Goal: Book appointment/travel/reservation

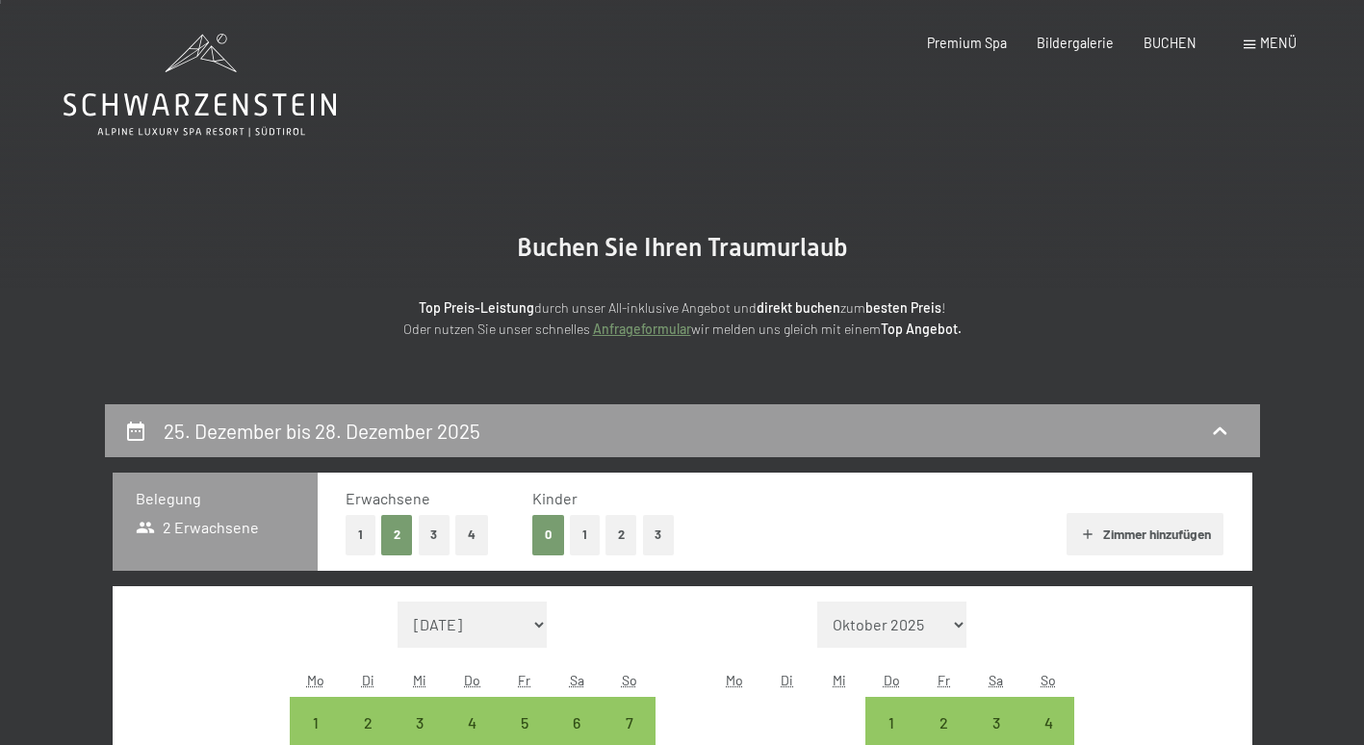
select select "[DATE]"
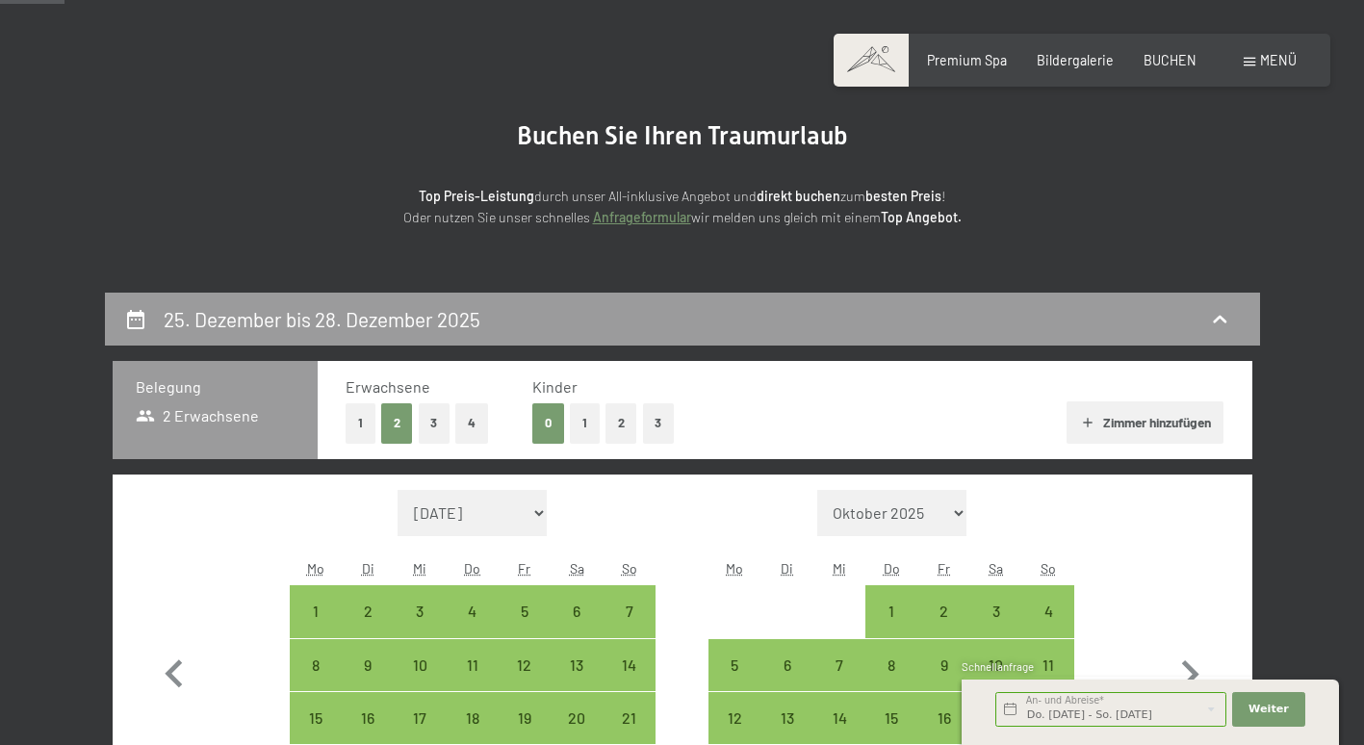
scroll to position [100, 0]
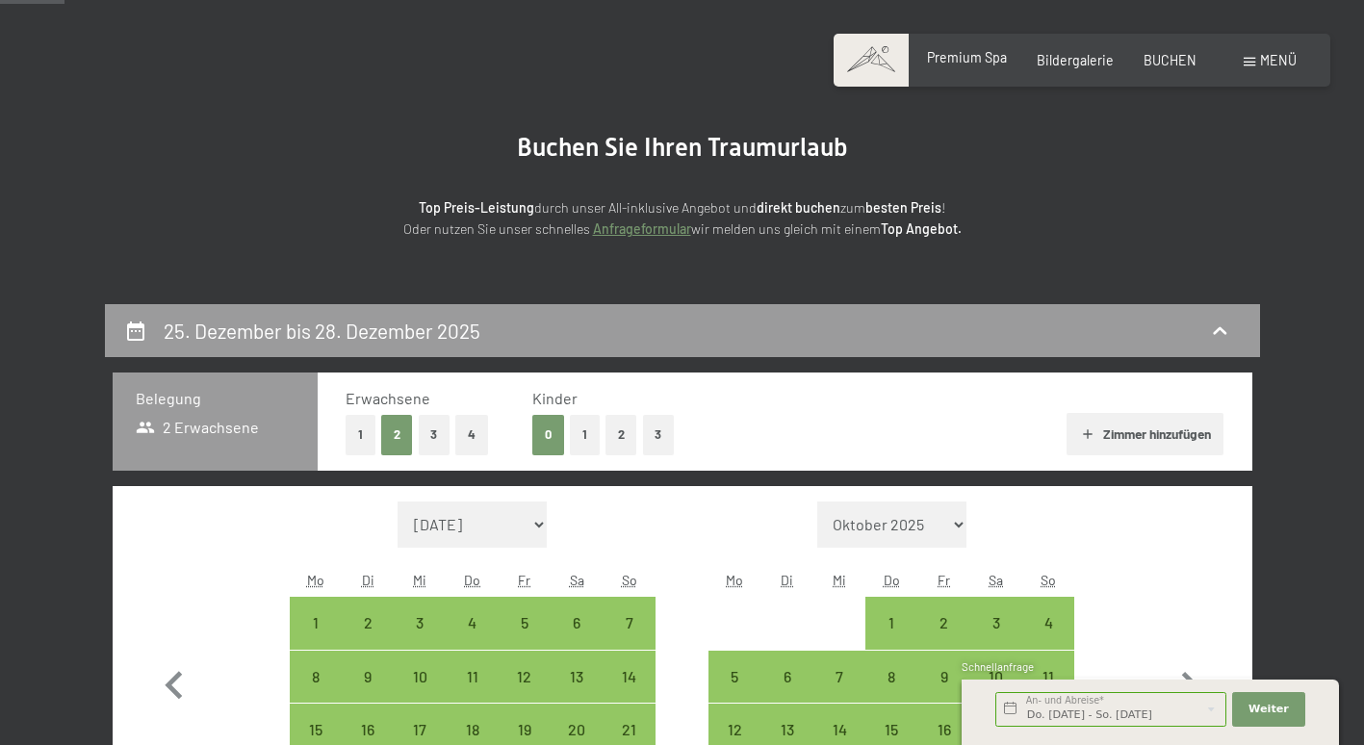
click at [979, 65] on div "Premium Spa" at bounding box center [967, 57] width 80 height 19
click at [981, 58] on span "Premium Spa" at bounding box center [967, 57] width 80 height 16
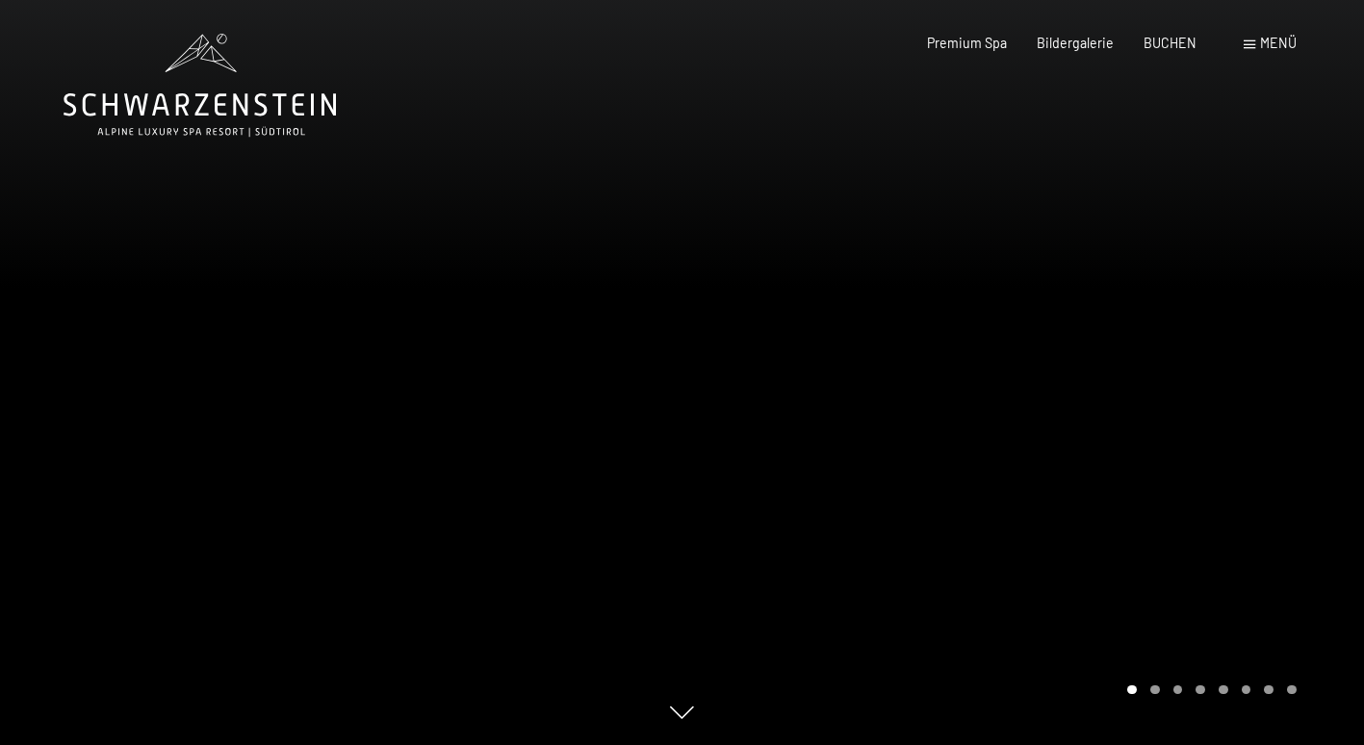
click at [1011, 325] on div at bounding box center [1024, 372] width 683 height 745
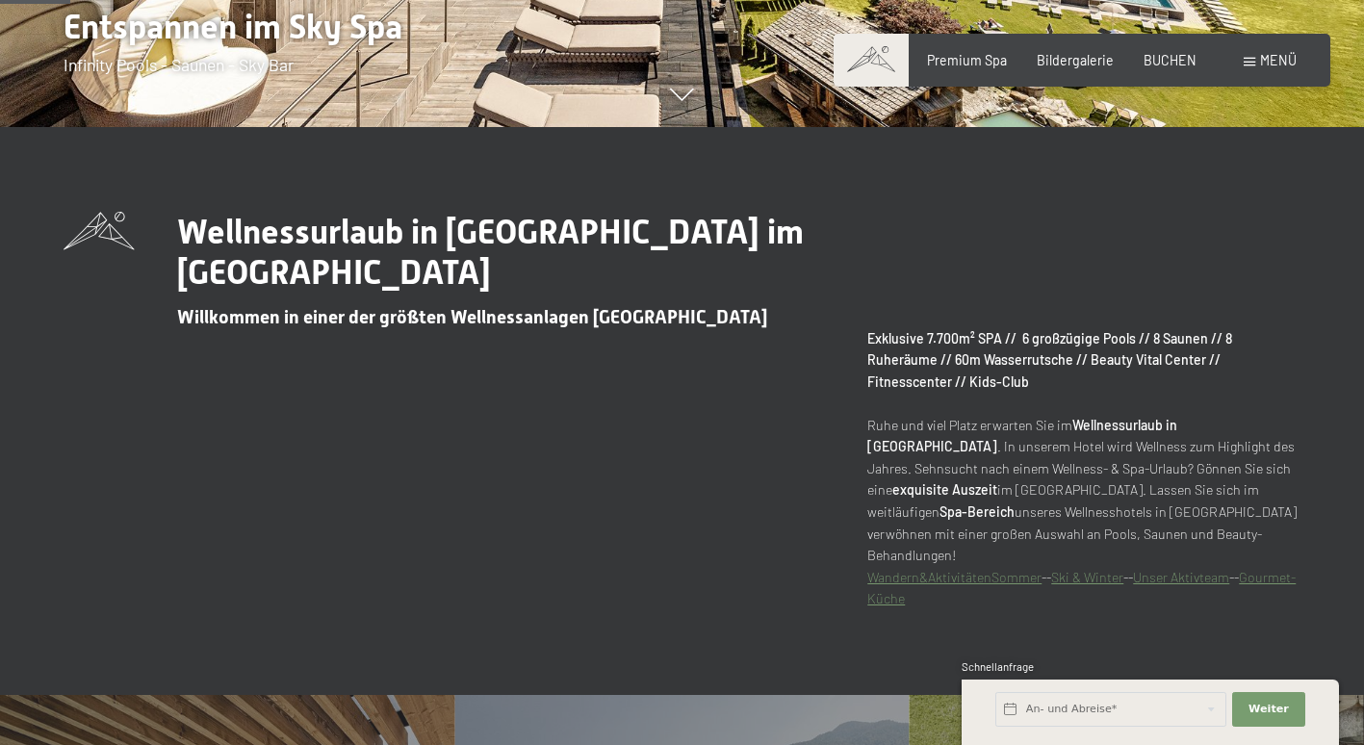
scroll to position [674, 0]
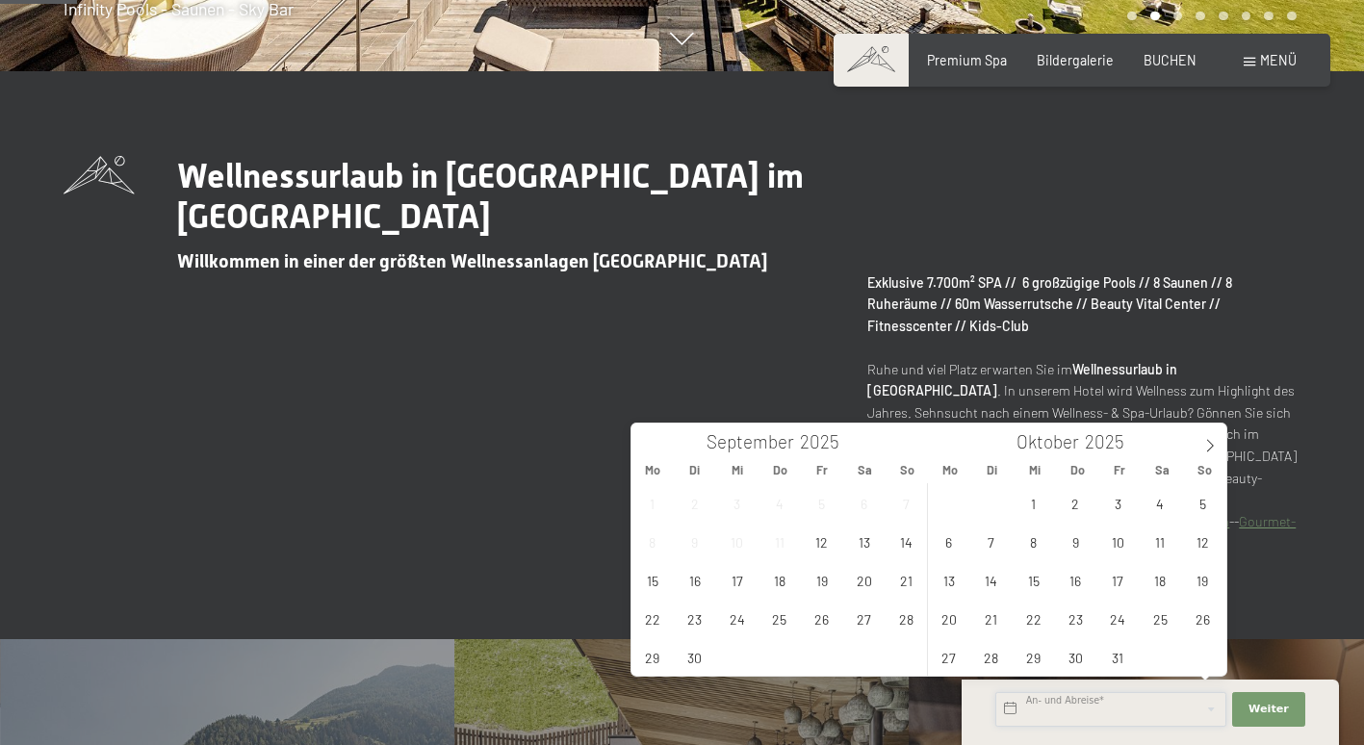
click at [1122, 699] on input "text" at bounding box center [1110, 709] width 231 height 35
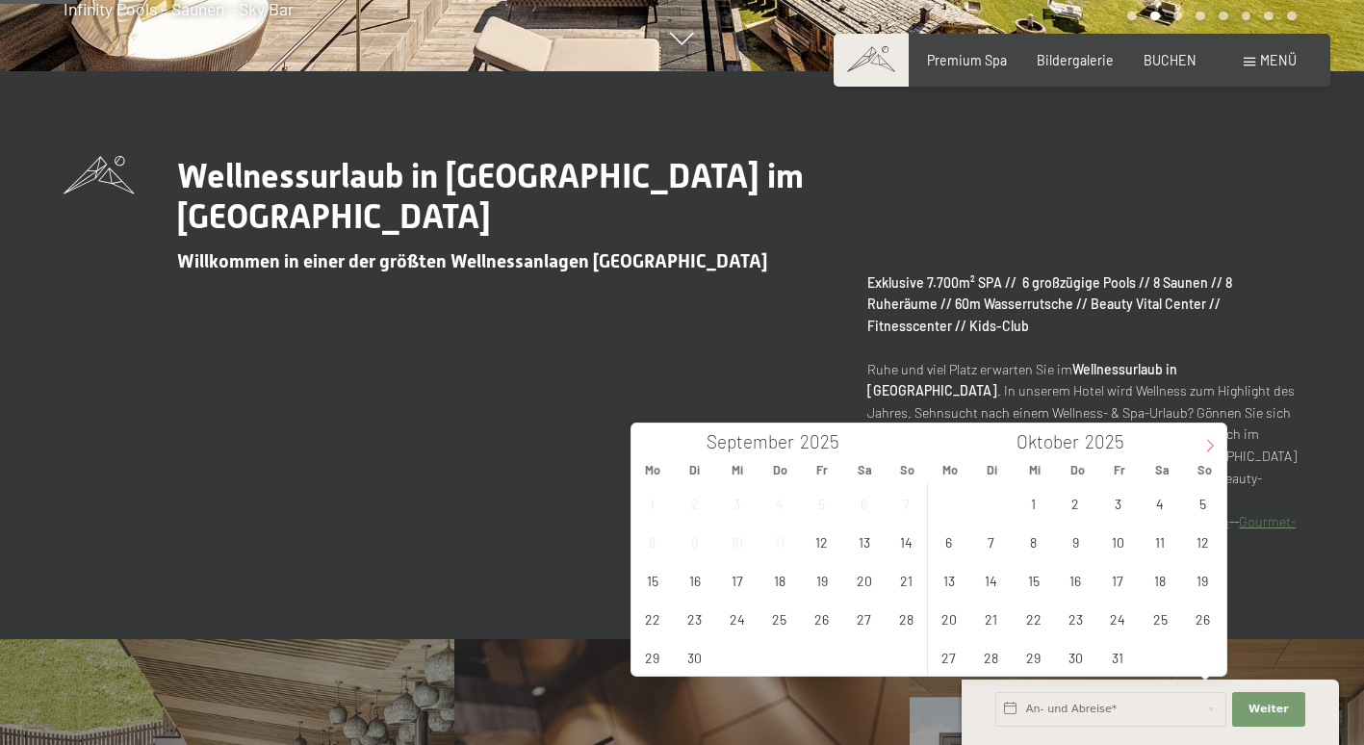
click at [1205, 446] on icon at bounding box center [1209, 445] width 13 height 13
click at [1205, 448] on icon at bounding box center [1209, 445] width 13 height 13
click at [1072, 618] on span "25" at bounding box center [1076, 619] width 38 height 38
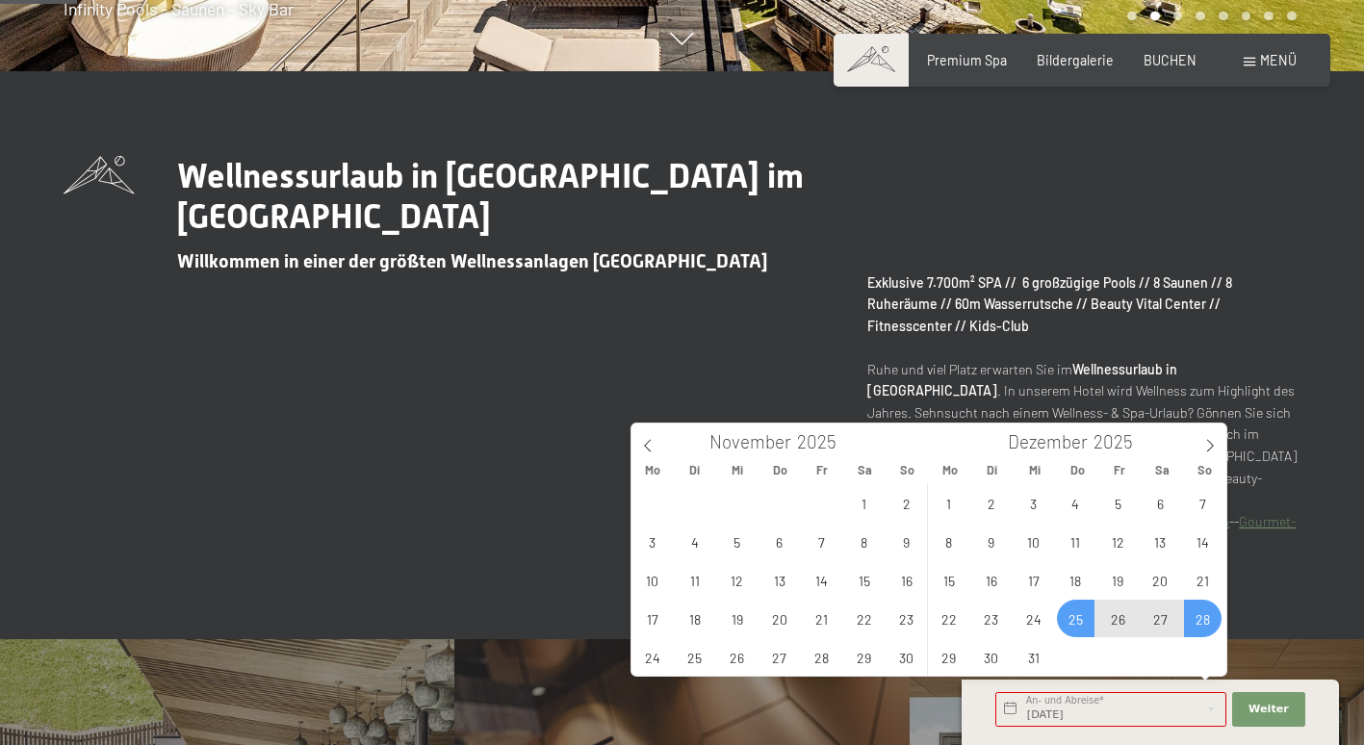
click at [1209, 615] on span "28" at bounding box center [1203, 619] width 38 height 38
type input "Do. 25.12.2025 - So. 28.12.2025"
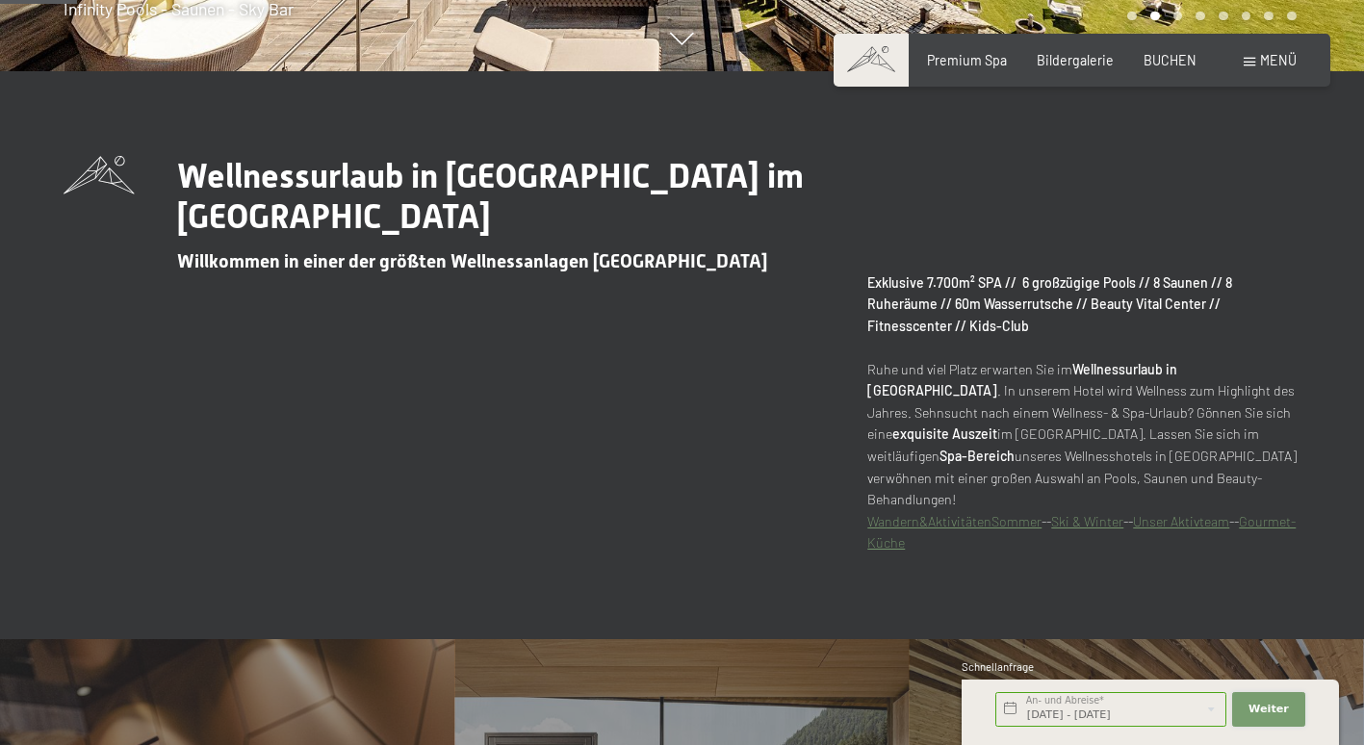
click at [1281, 709] on span "Weiter" at bounding box center [1269, 709] width 40 height 15
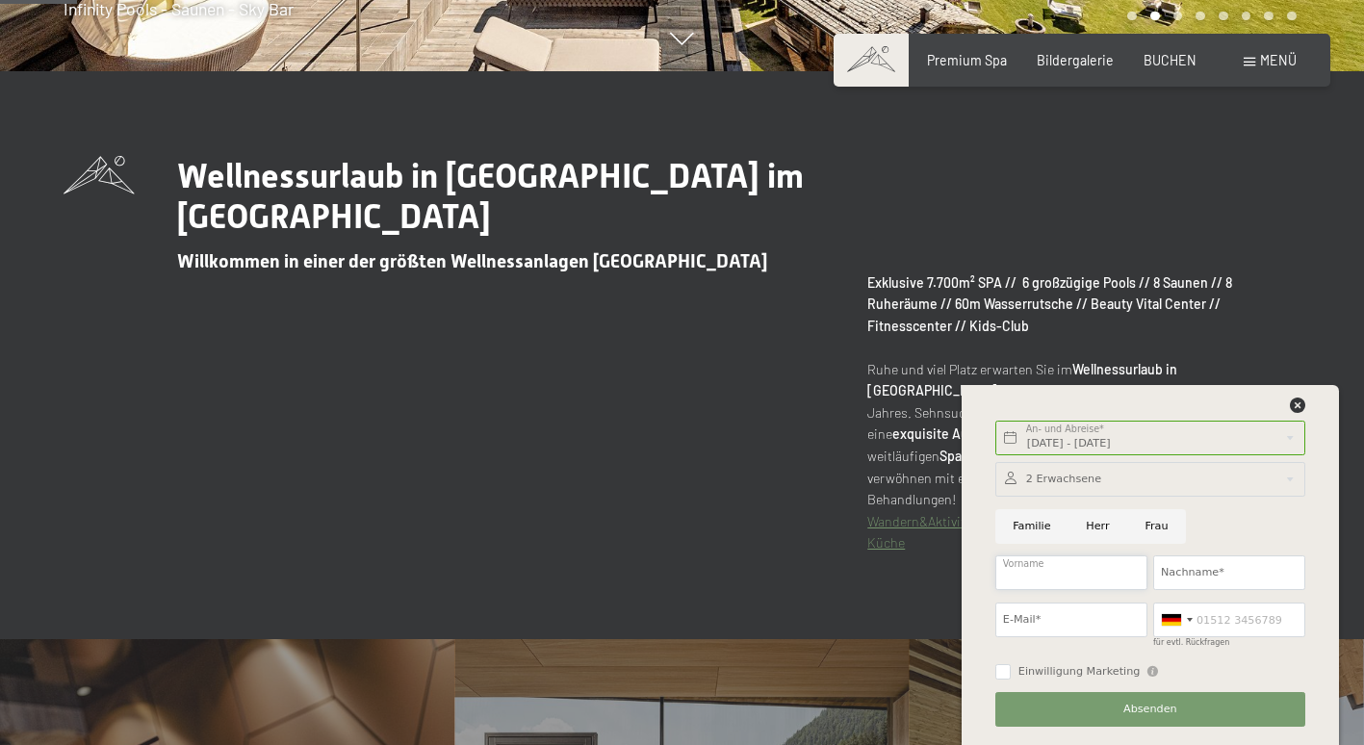
click at [1033, 578] on input "Vorname" at bounding box center [1071, 572] width 152 height 35
type input "christian"
type input "lazar"
type input "lazar.c60@protonmail.com"
type input "01779637470"
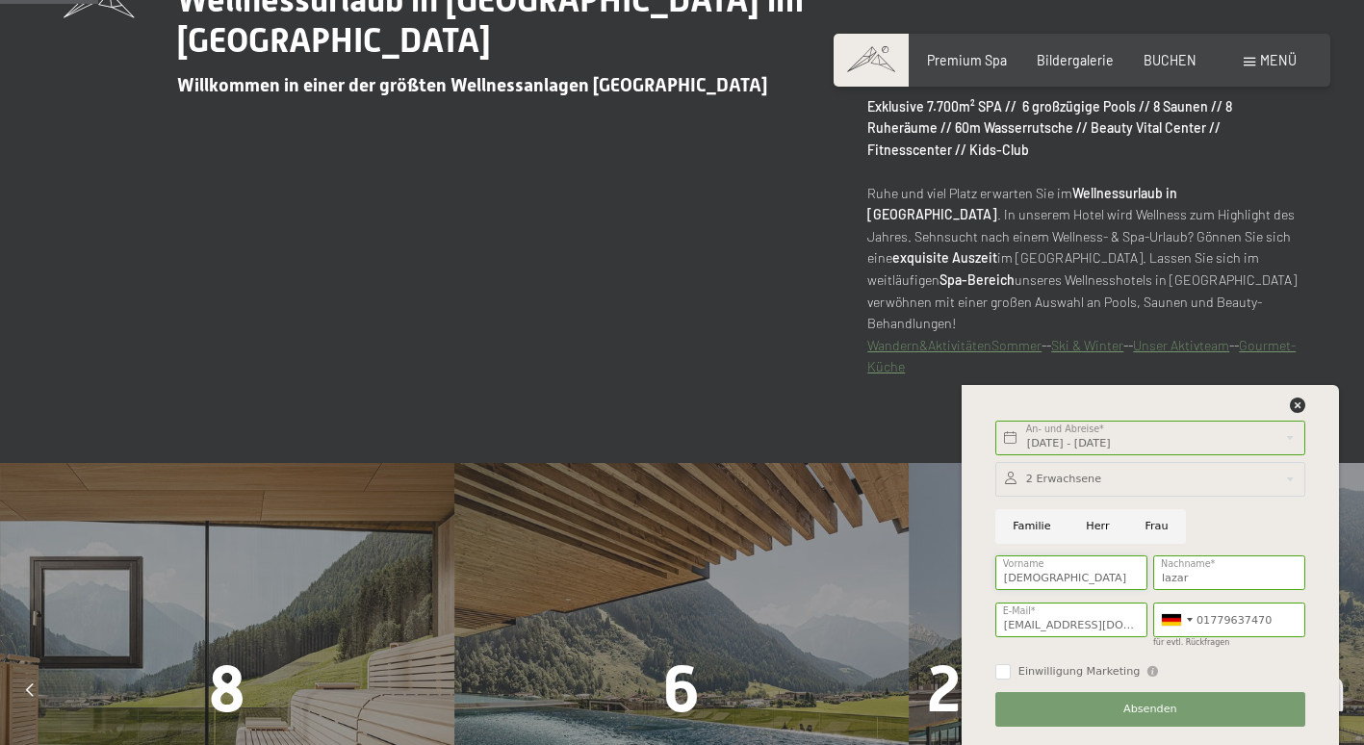
scroll to position [866, 0]
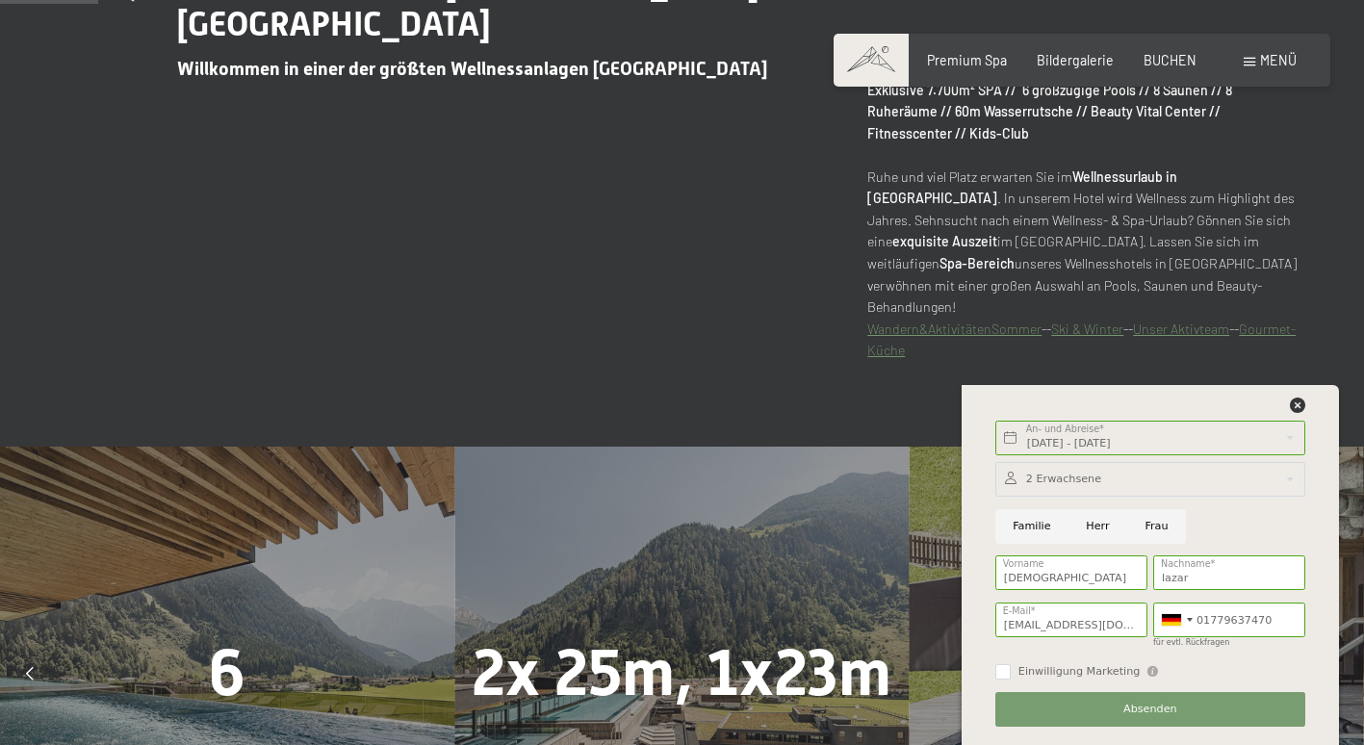
click at [1086, 526] on input "Herr" at bounding box center [1098, 526] width 59 height 35
radio input "true"
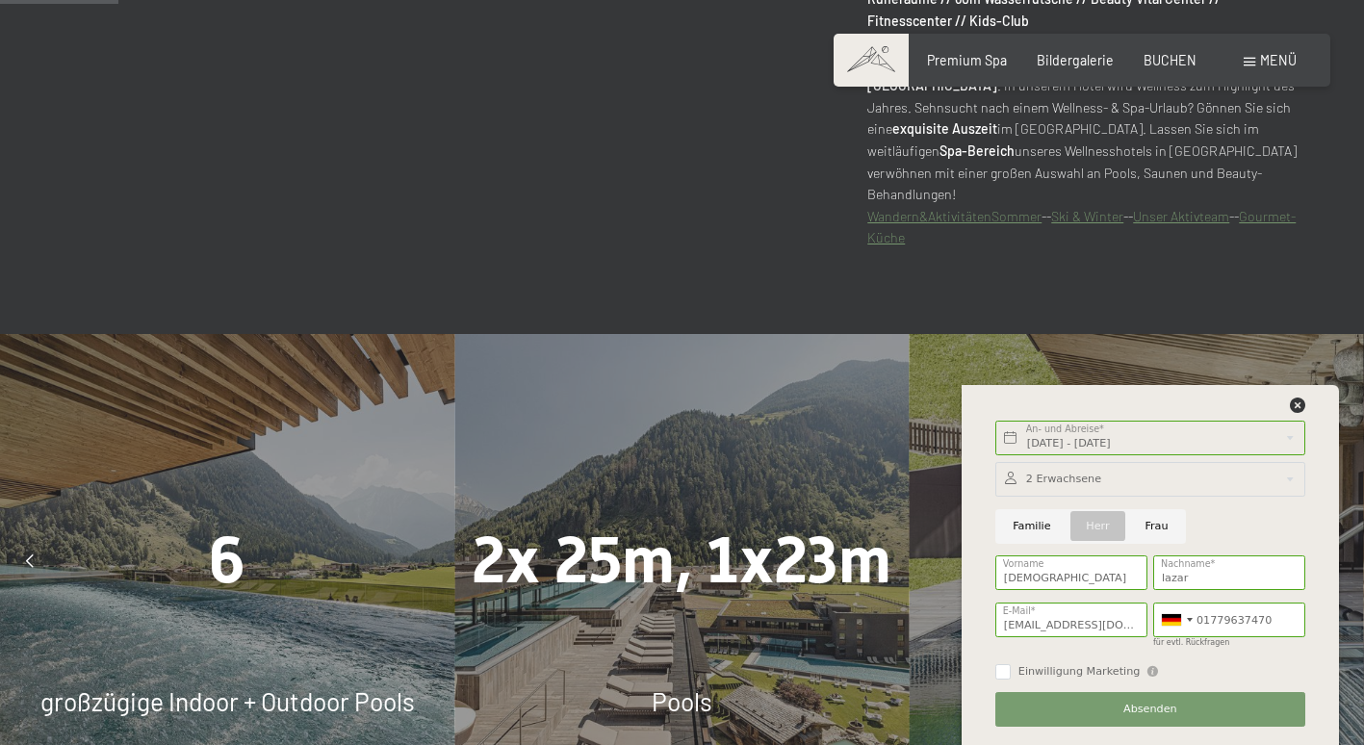
scroll to position [1059, 0]
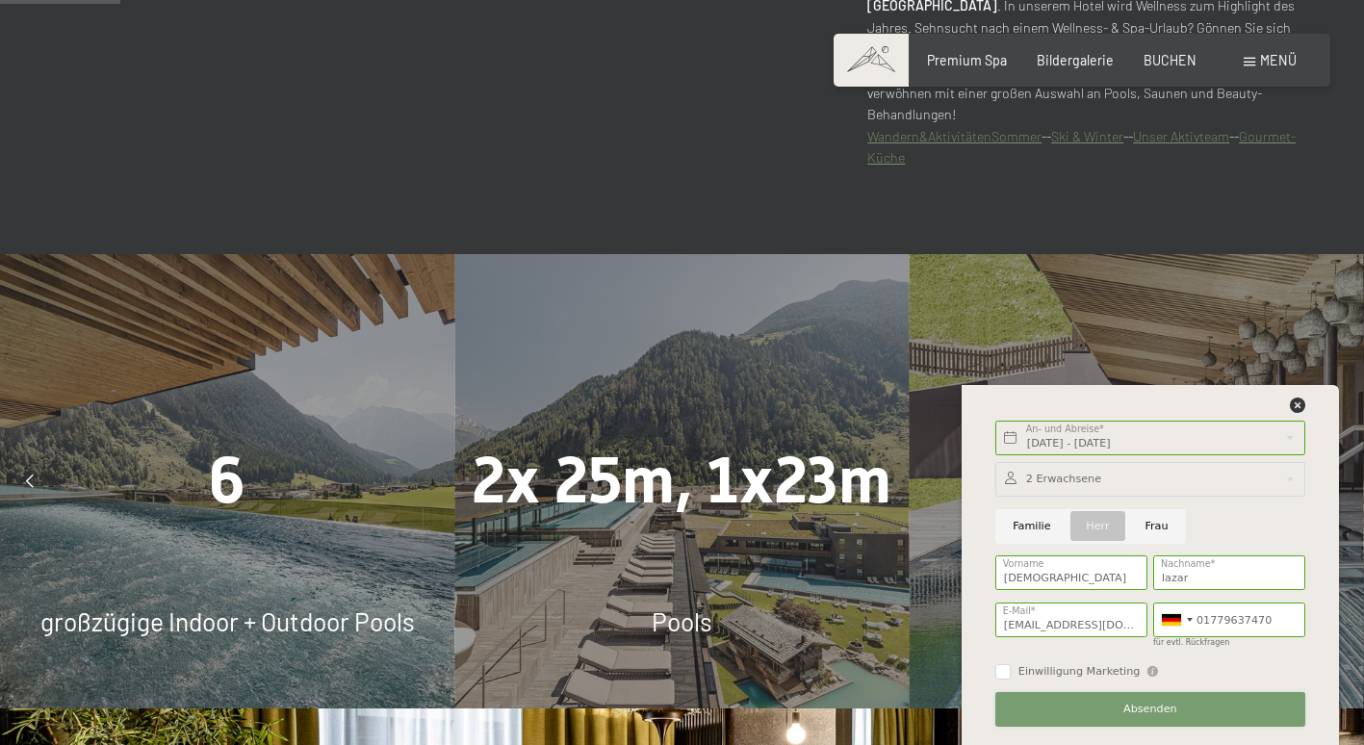
click at [1196, 710] on button "Absenden" at bounding box center [1150, 709] width 310 height 35
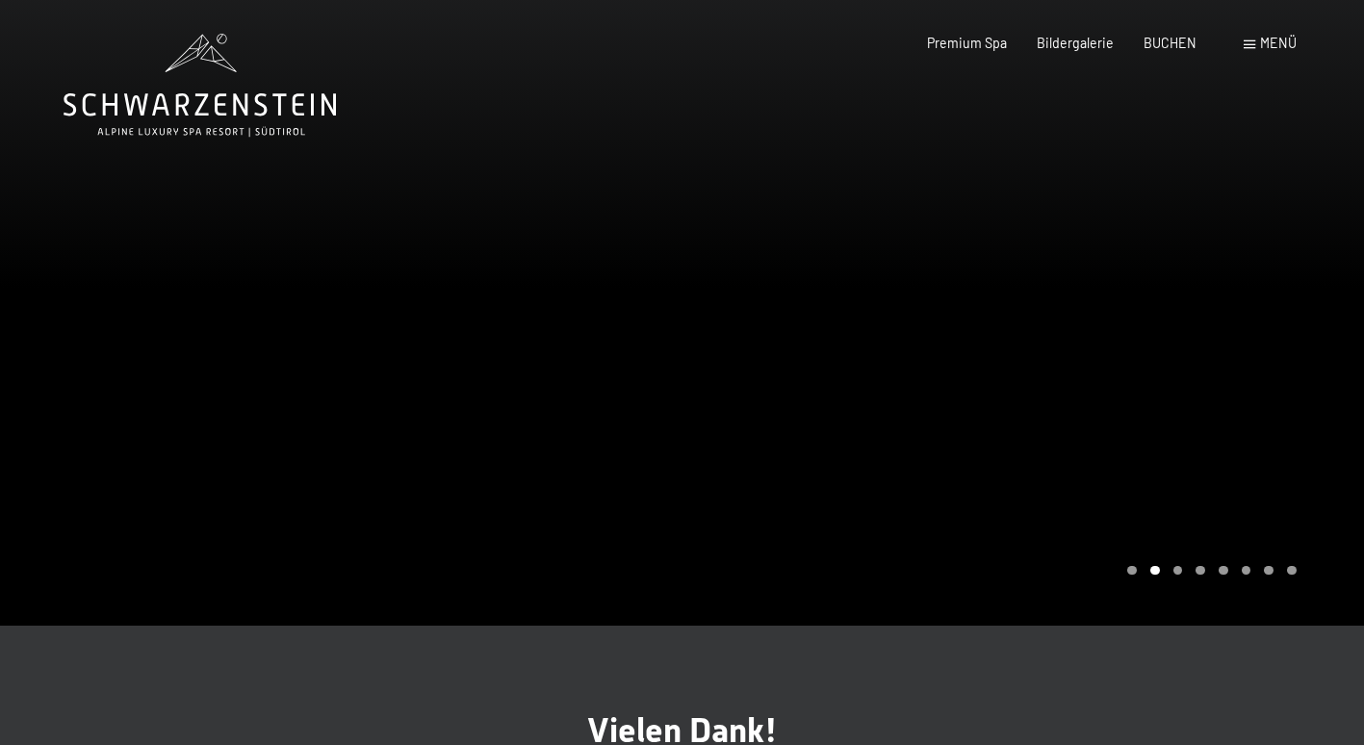
click at [1202, 409] on div at bounding box center [1024, 313] width 683 height 626
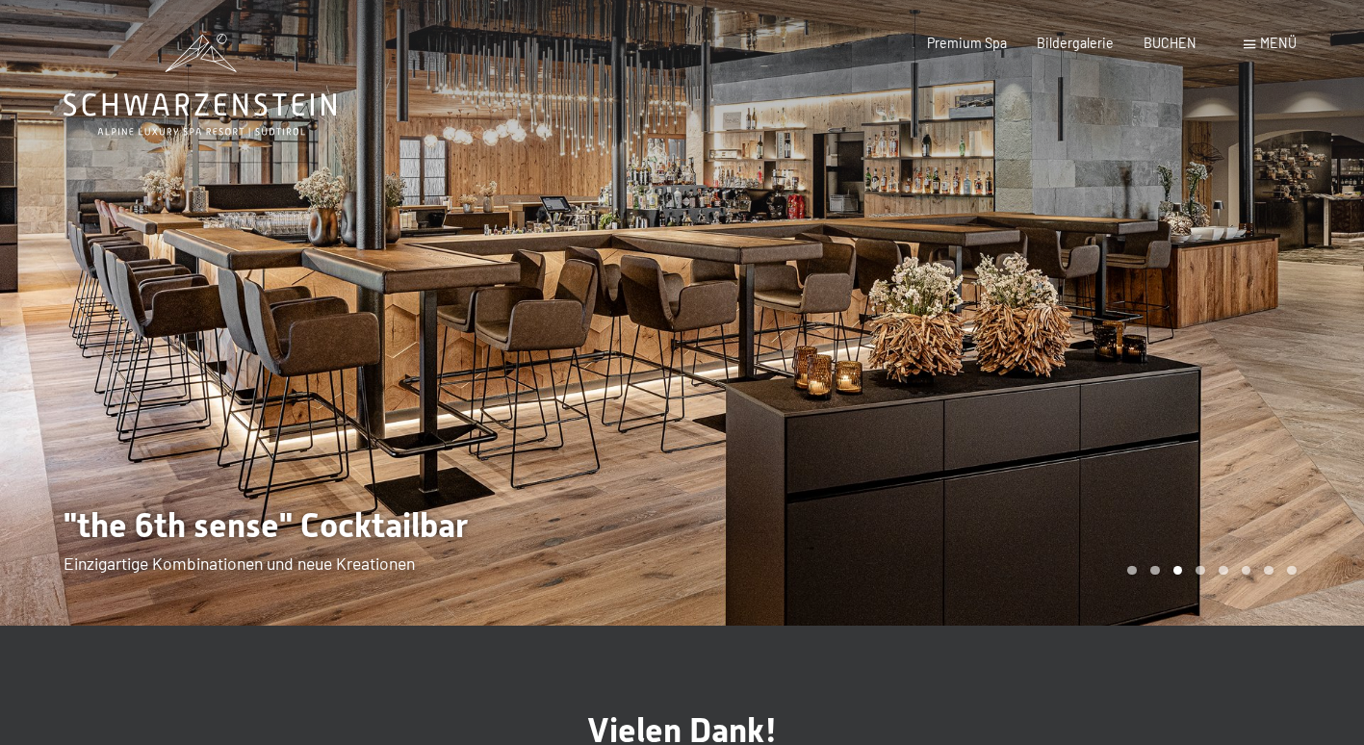
click at [1202, 409] on div at bounding box center [1024, 313] width 683 height 626
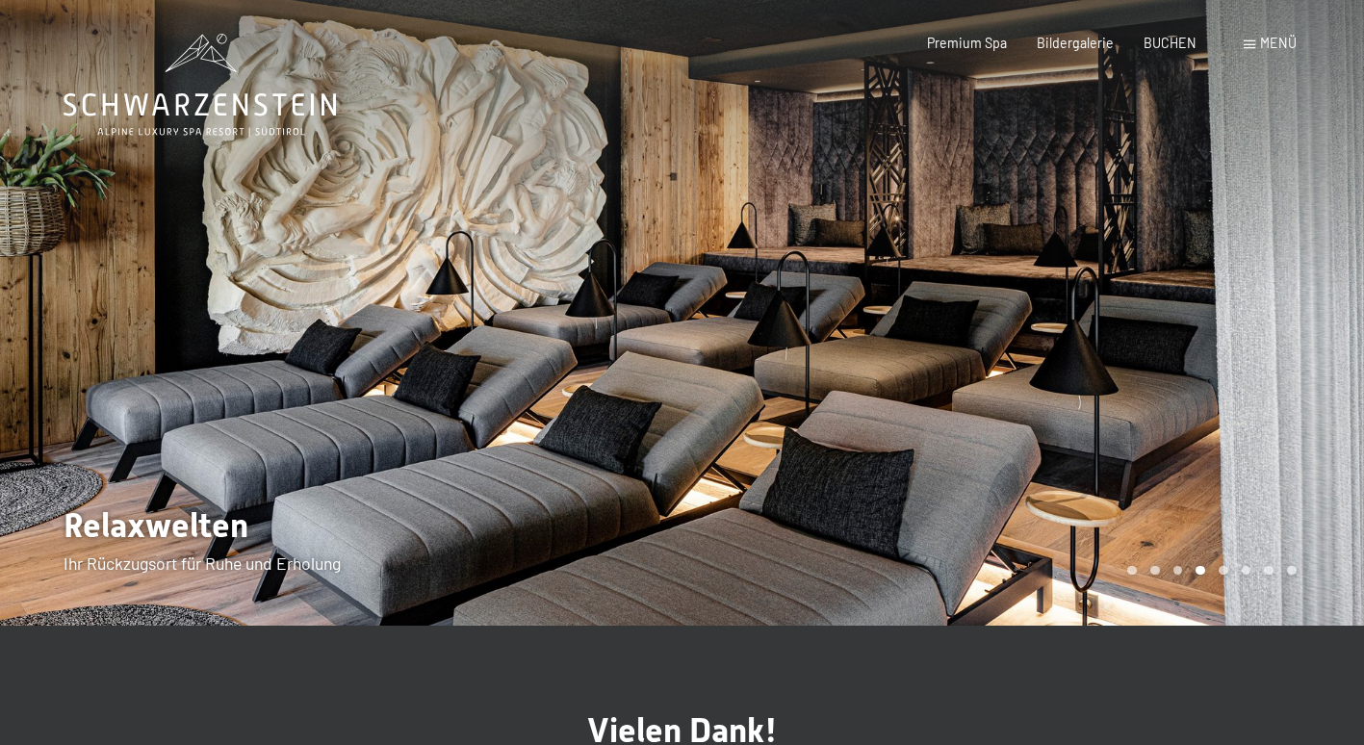
click at [1202, 409] on div at bounding box center [1024, 313] width 683 height 626
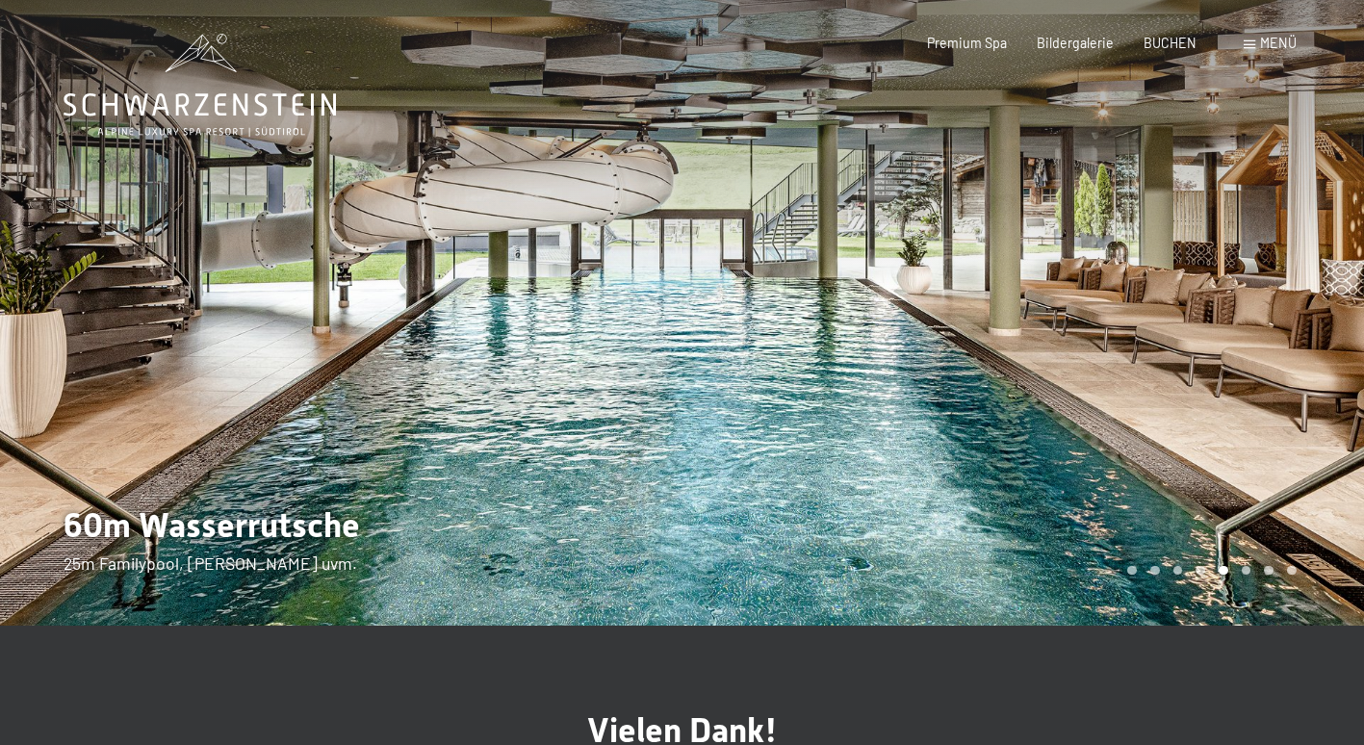
click at [1202, 409] on div at bounding box center [1024, 313] width 683 height 626
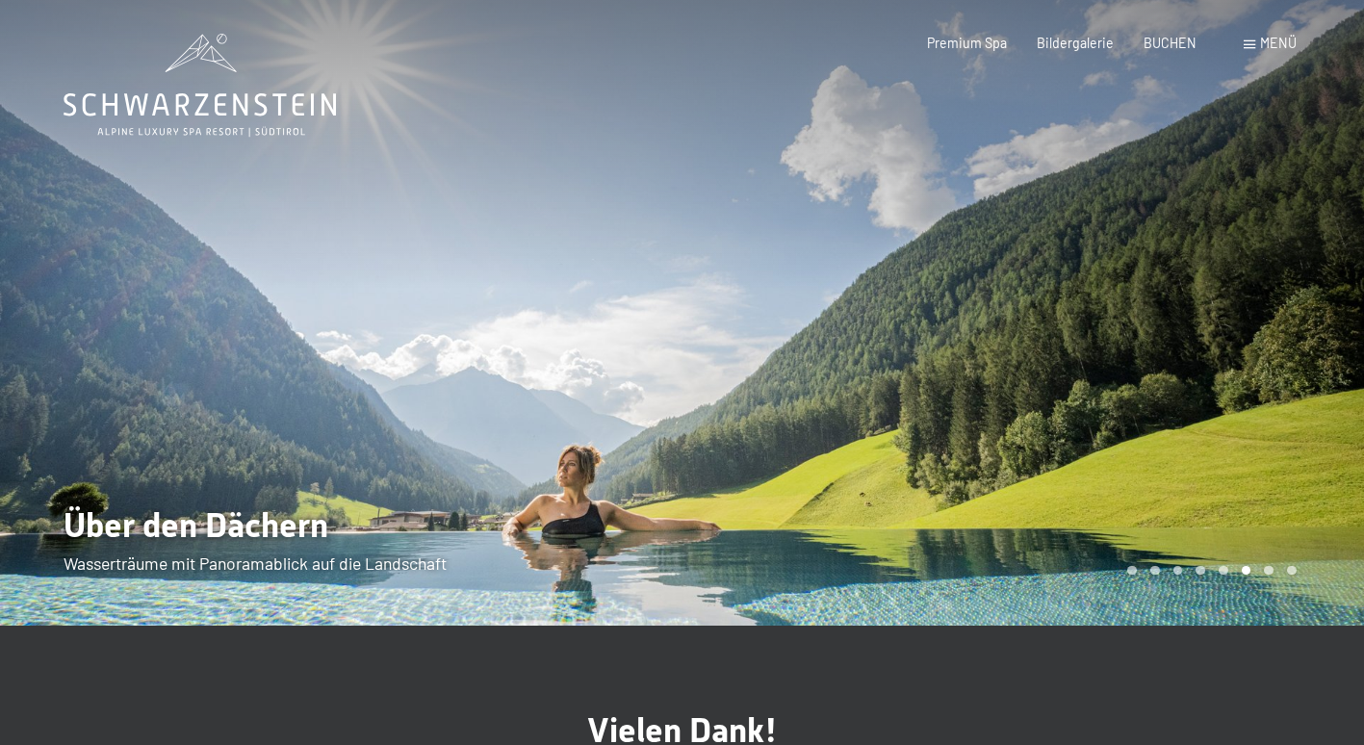
click at [1202, 409] on div at bounding box center [1024, 313] width 683 height 626
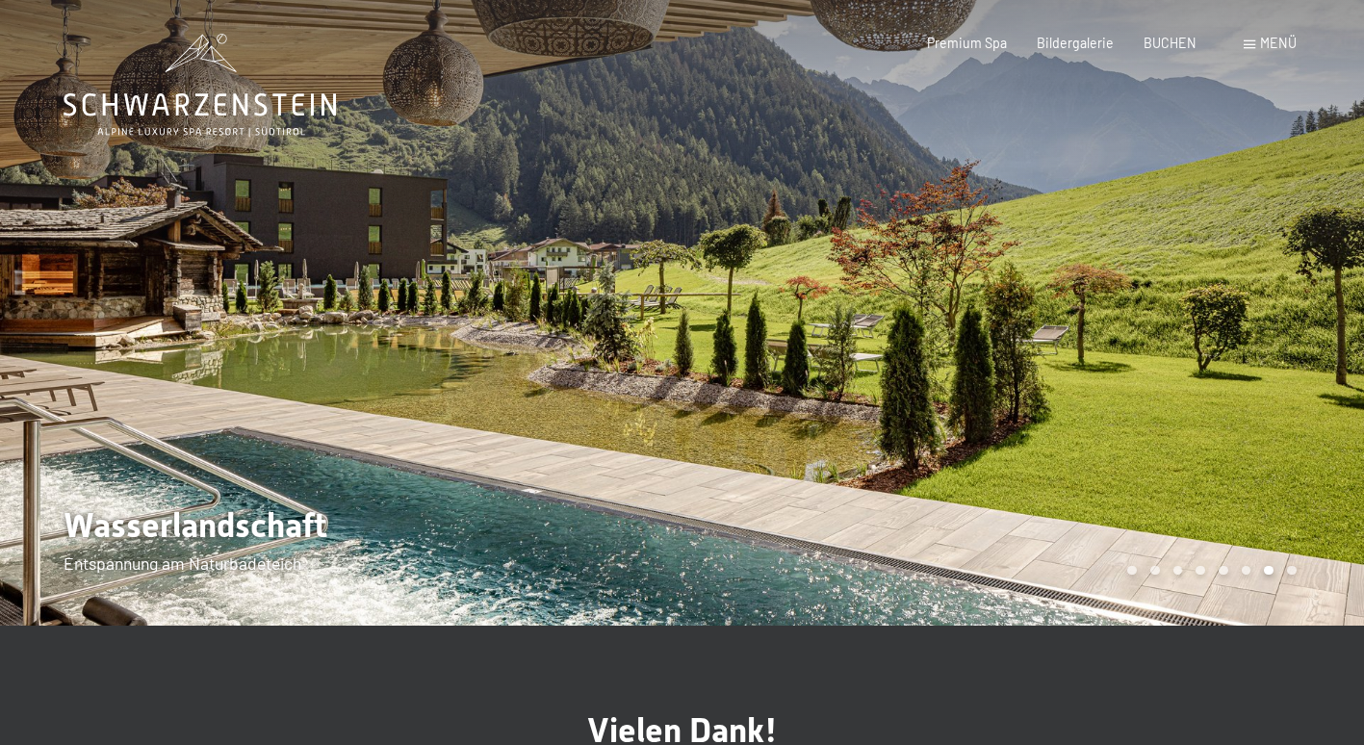
click at [1202, 409] on div at bounding box center [1024, 313] width 683 height 626
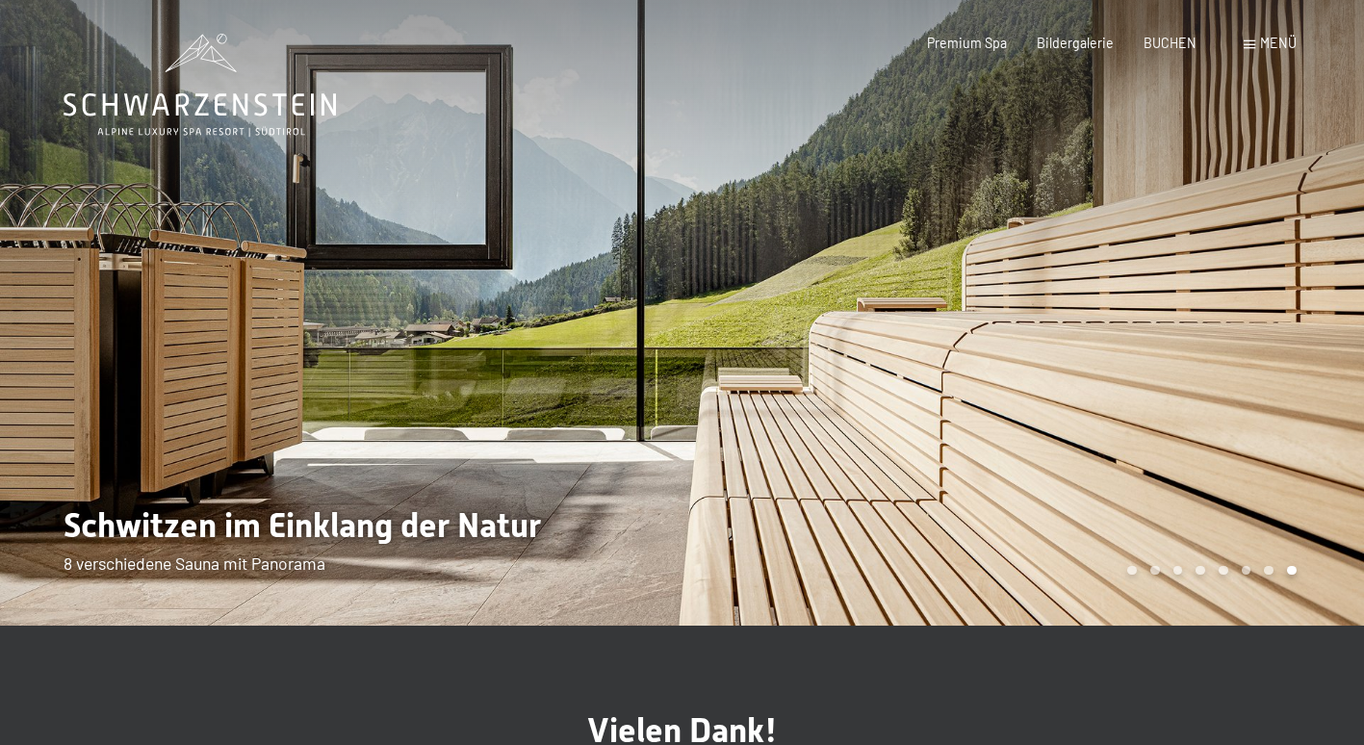
click at [1202, 409] on div at bounding box center [1024, 313] width 683 height 626
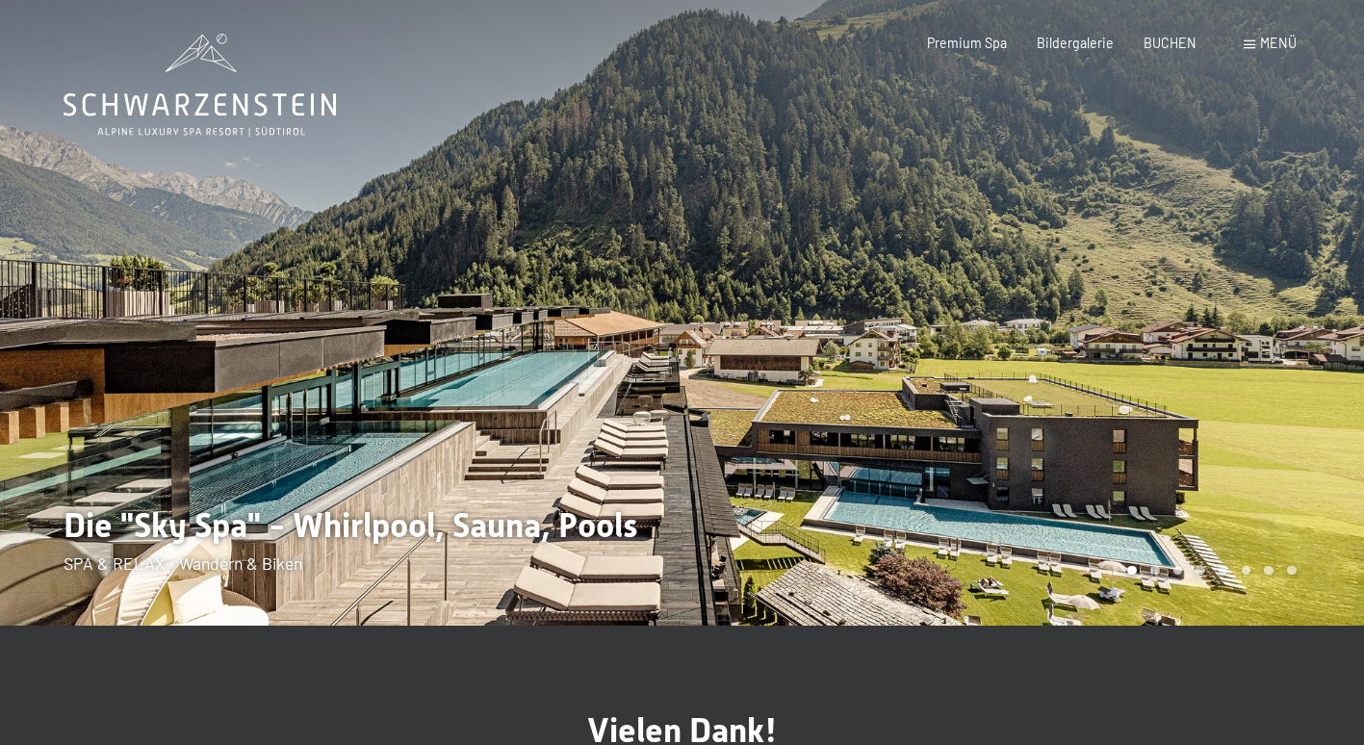
click at [1202, 409] on div at bounding box center [1024, 313] width 683 height 626
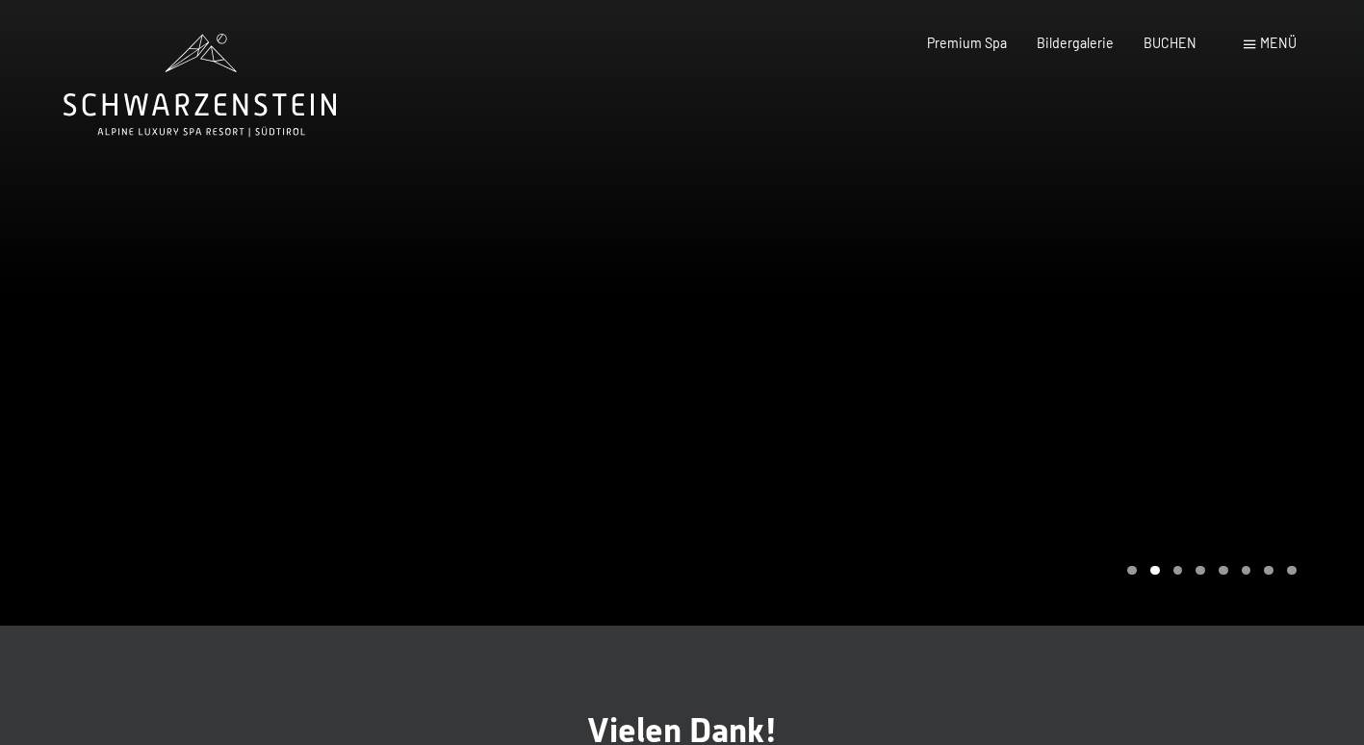
click at [1202, 409] on div at bounding box center [1024, 313] width 683 height 626
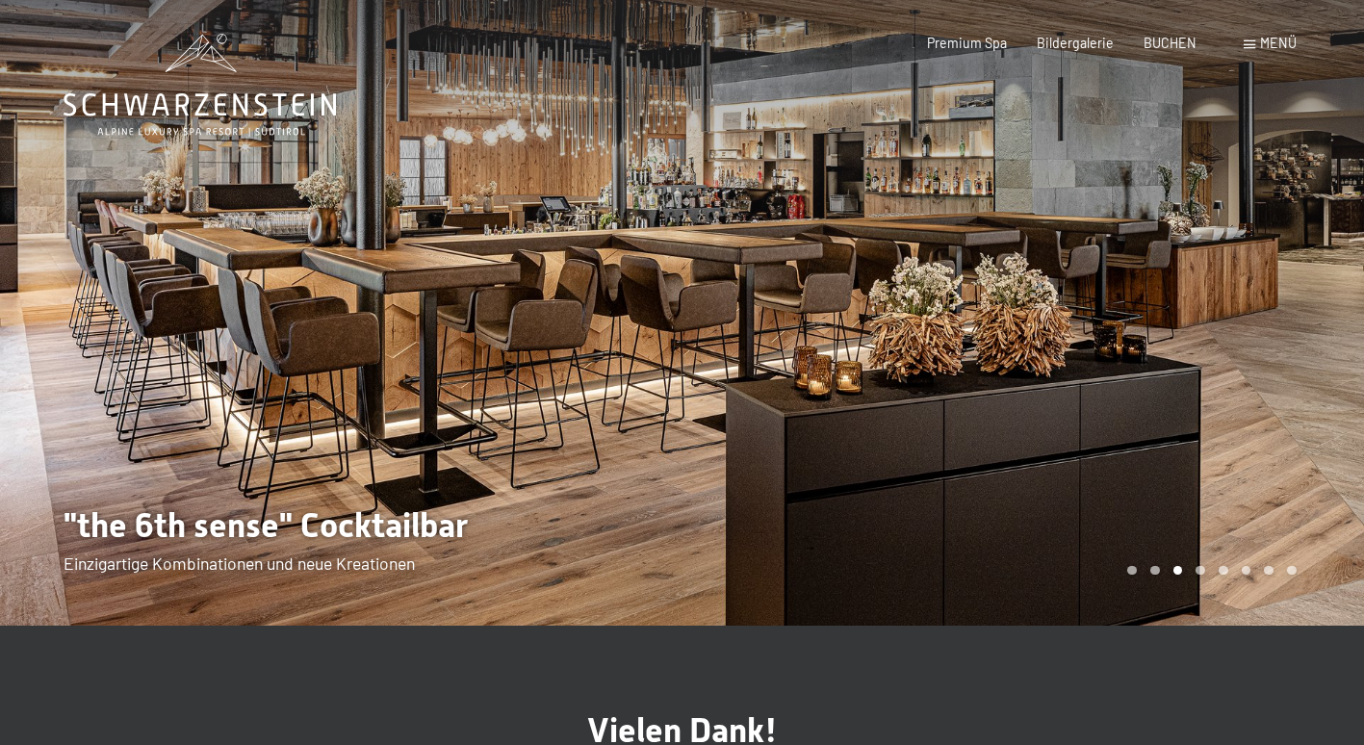
click at [1258, 41] on div "Menü" at bounding box center [1270, 43] width 53 height 19
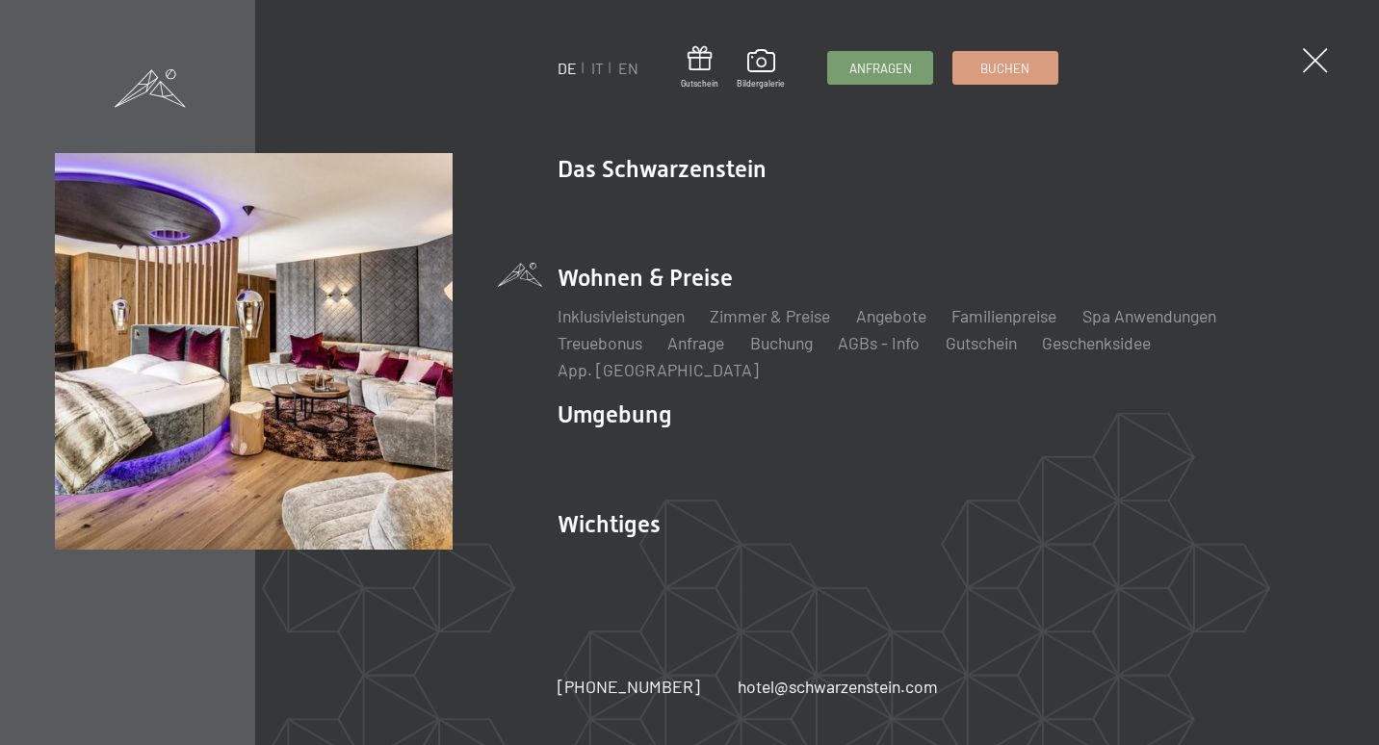
click at [667, 292] on li "Wohnen & Preise Inklusivleistungen Zimmer & Preise Liste Angebote Liste Familie…" at bounding box center [940, 321] width 766 height 119
click at [889, 326] on link "Angebote" at bounding box center [891, 315] width 70 height 21
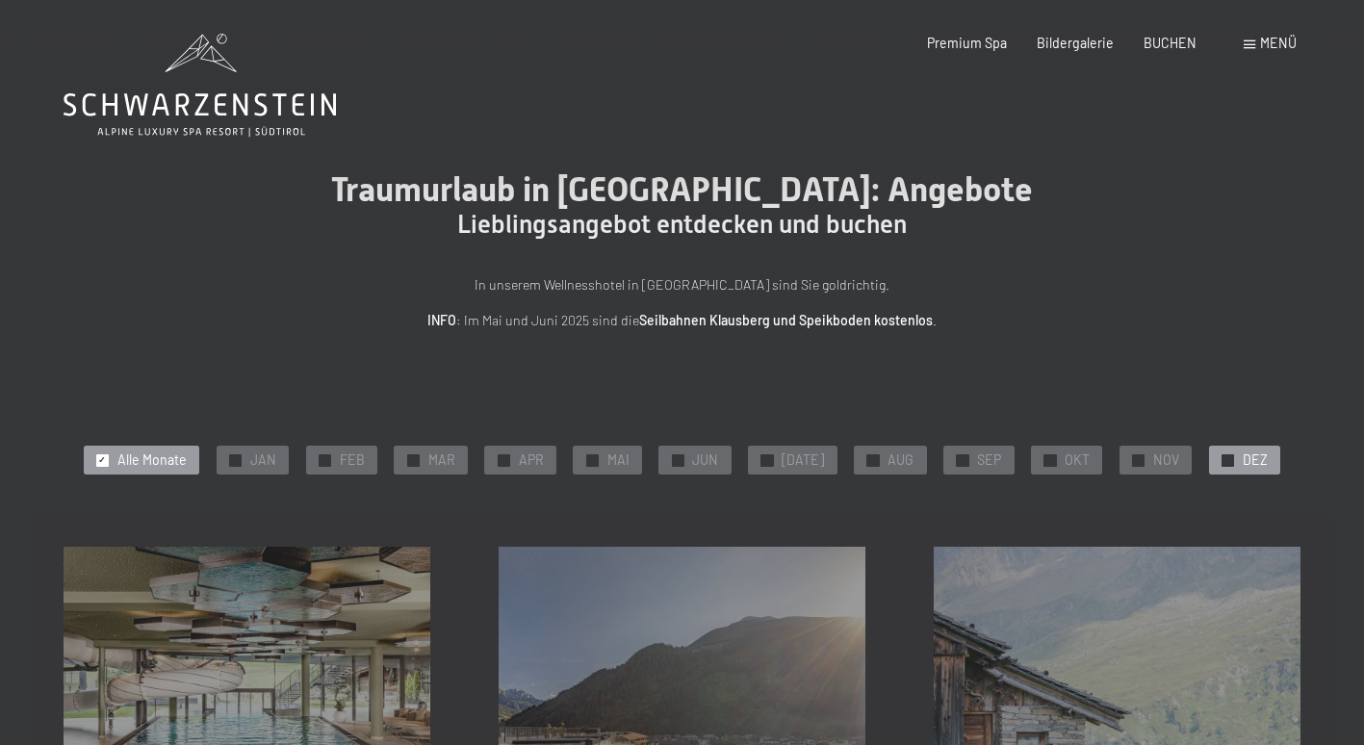
click at [1243, 454] on span "DEZ" at bounding box center [1255, 460] width 25 height 19
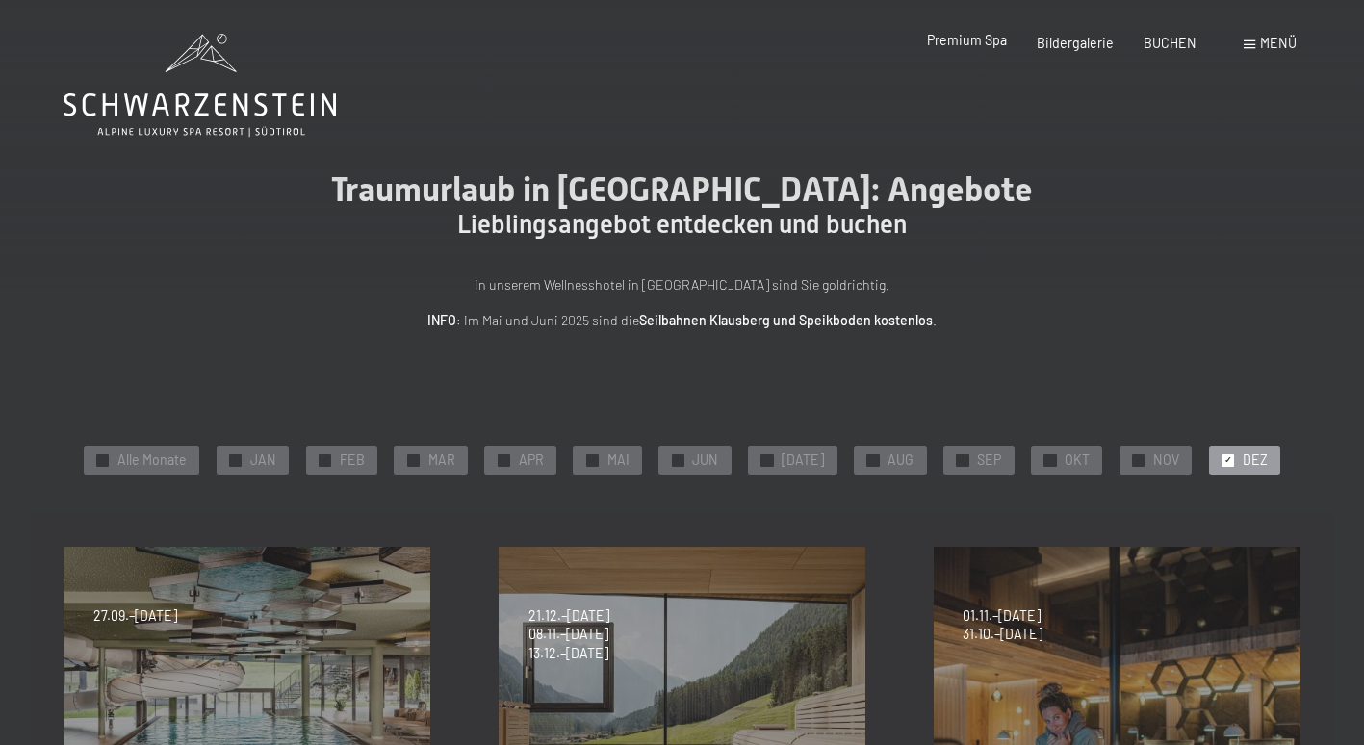
click at [954, 42] on span "Premium Spa" at bounding box center [967, 40] width 80 height 16
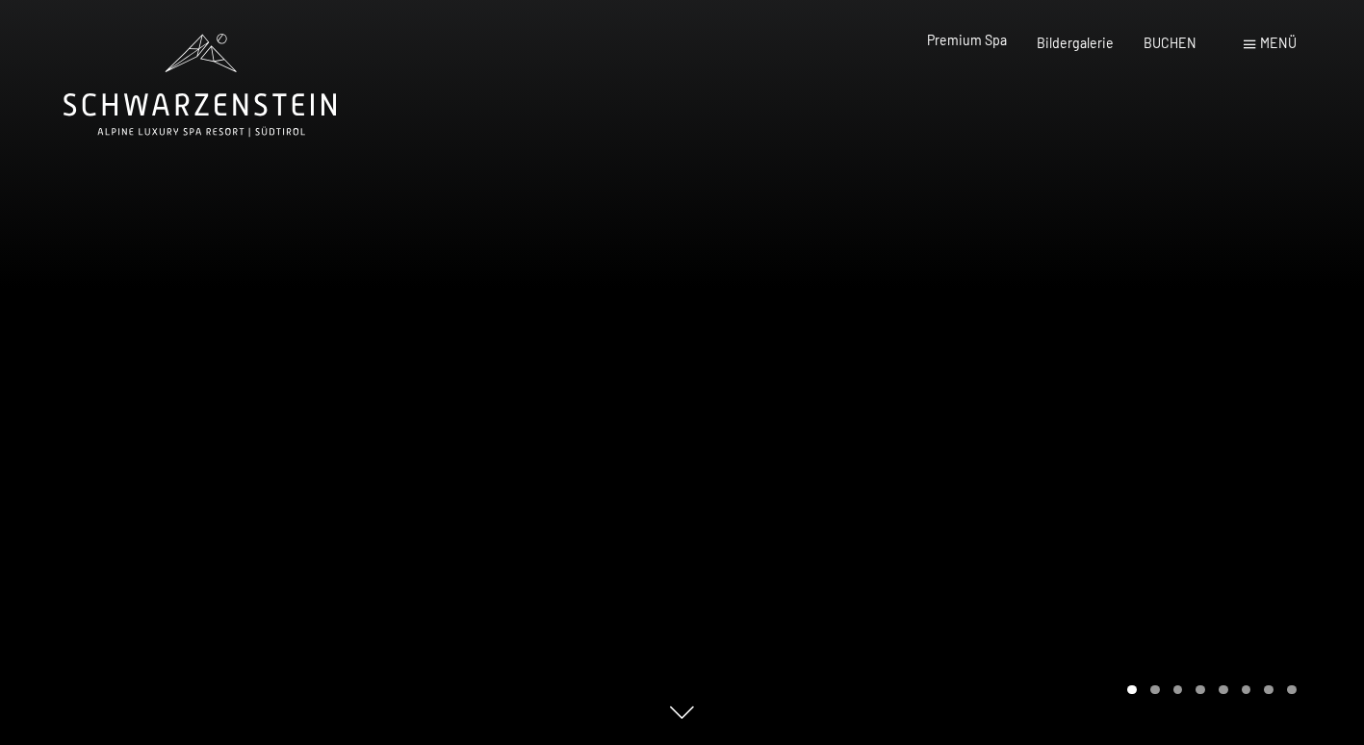
click at [978, 42] on span "Premium Spa" at bounding box center [967, 40] width 80 height 16
click at [1332, 332] on div at bounding box center [1024, 372] width 683 height 745
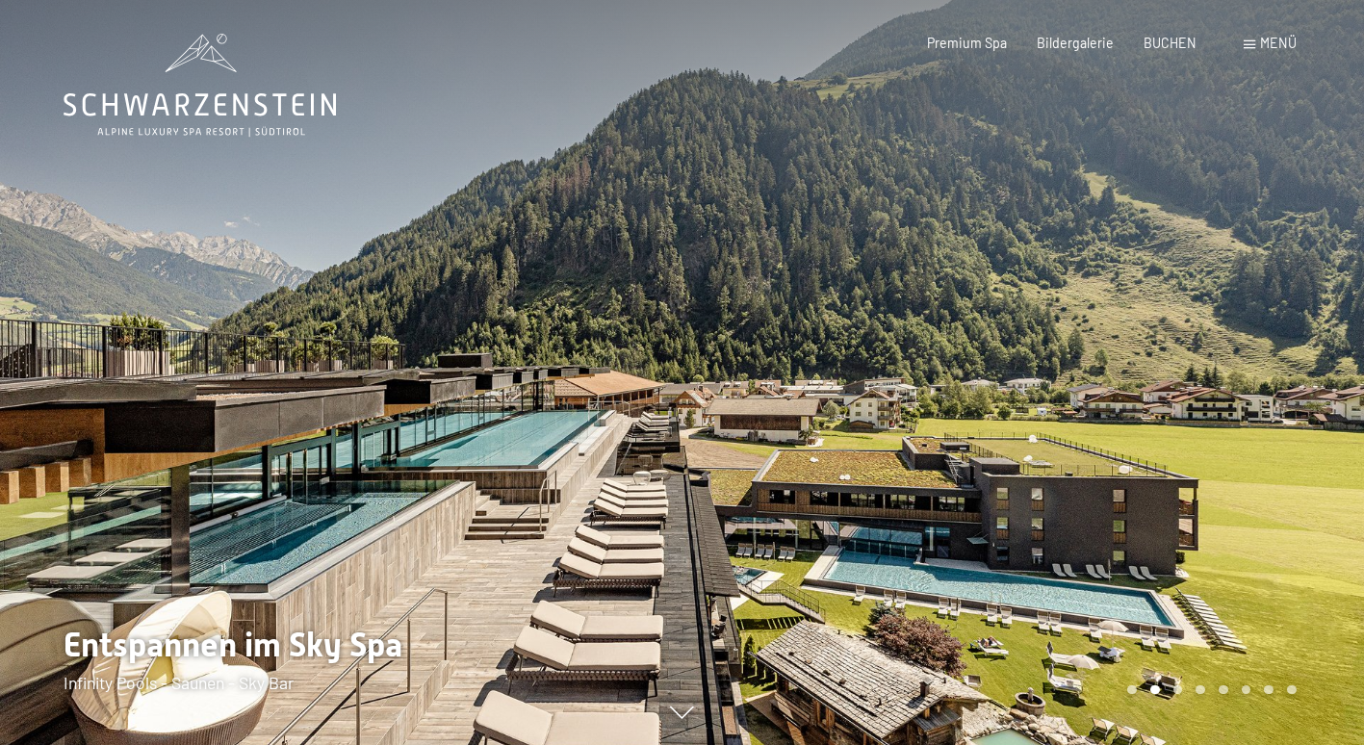
click at [1333, 309] on div at bounding box center [1024, 372] width 683 height 745
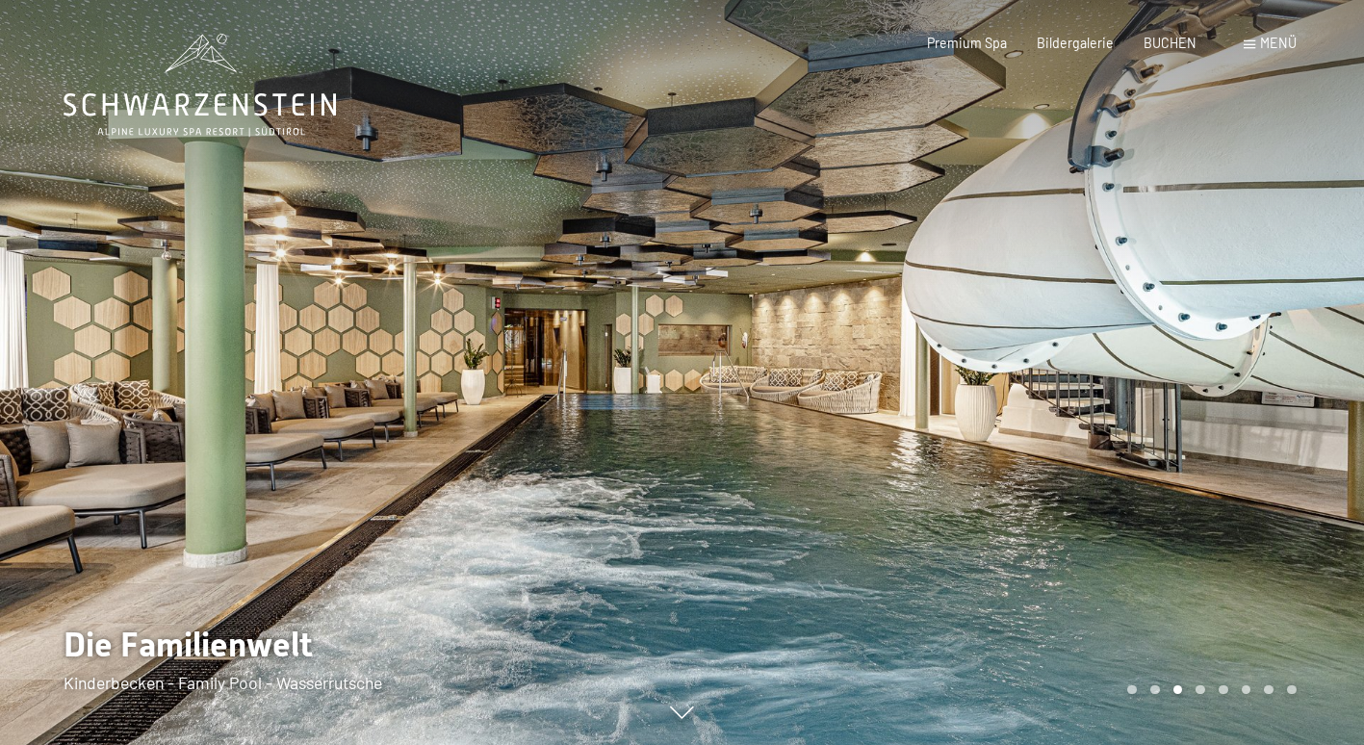
click at [1331, 309] on div at bounding box center [1024, 372] width 683 height 745
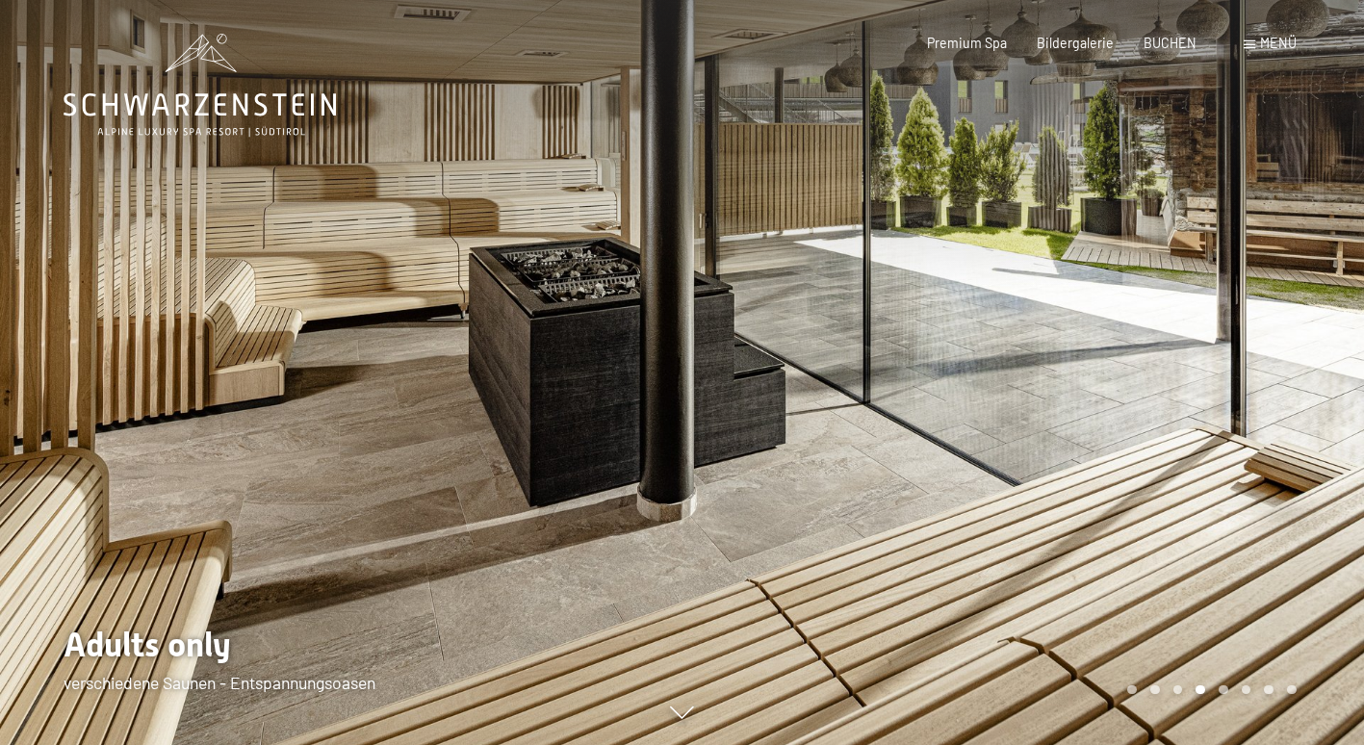
click at [1330, 308] on div at bounding box center [1024, 372] width 683 height 745
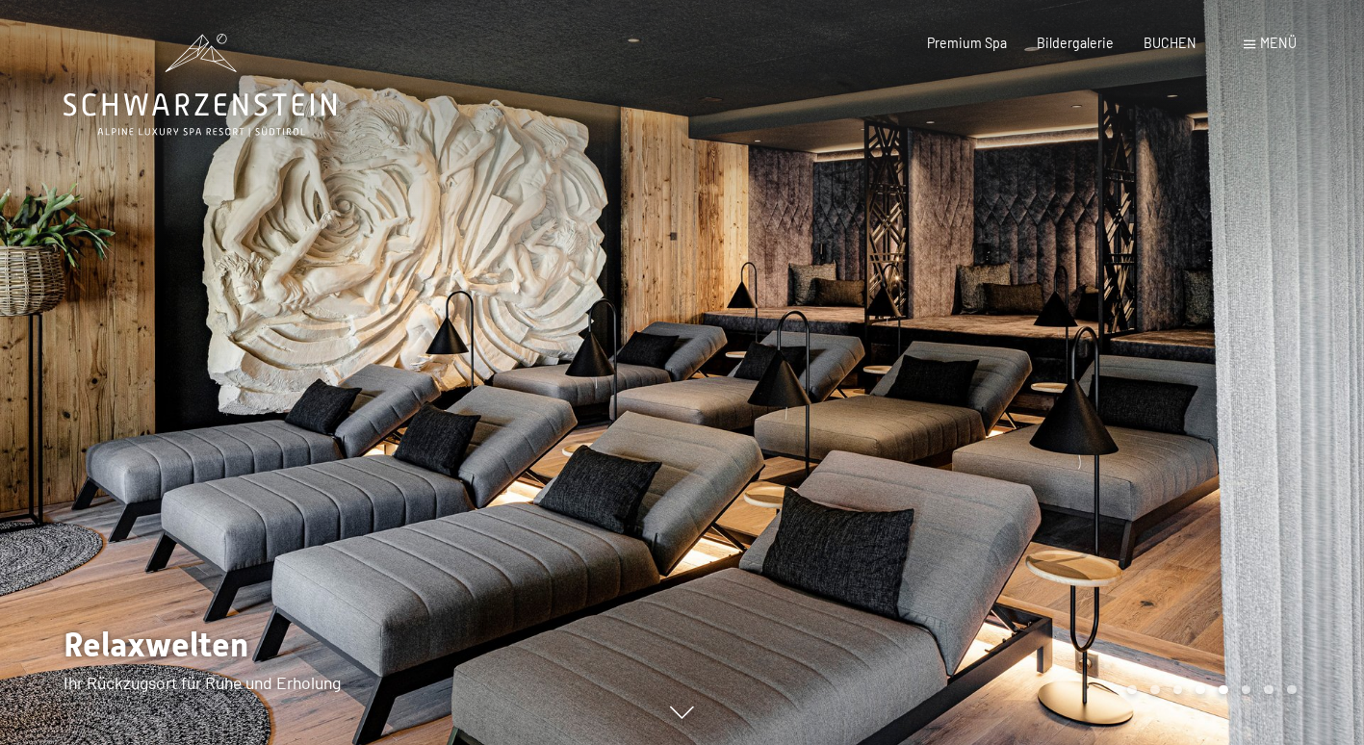
click at [1283, 312] on div at bounding box center [1024, 372] width 683 height 745
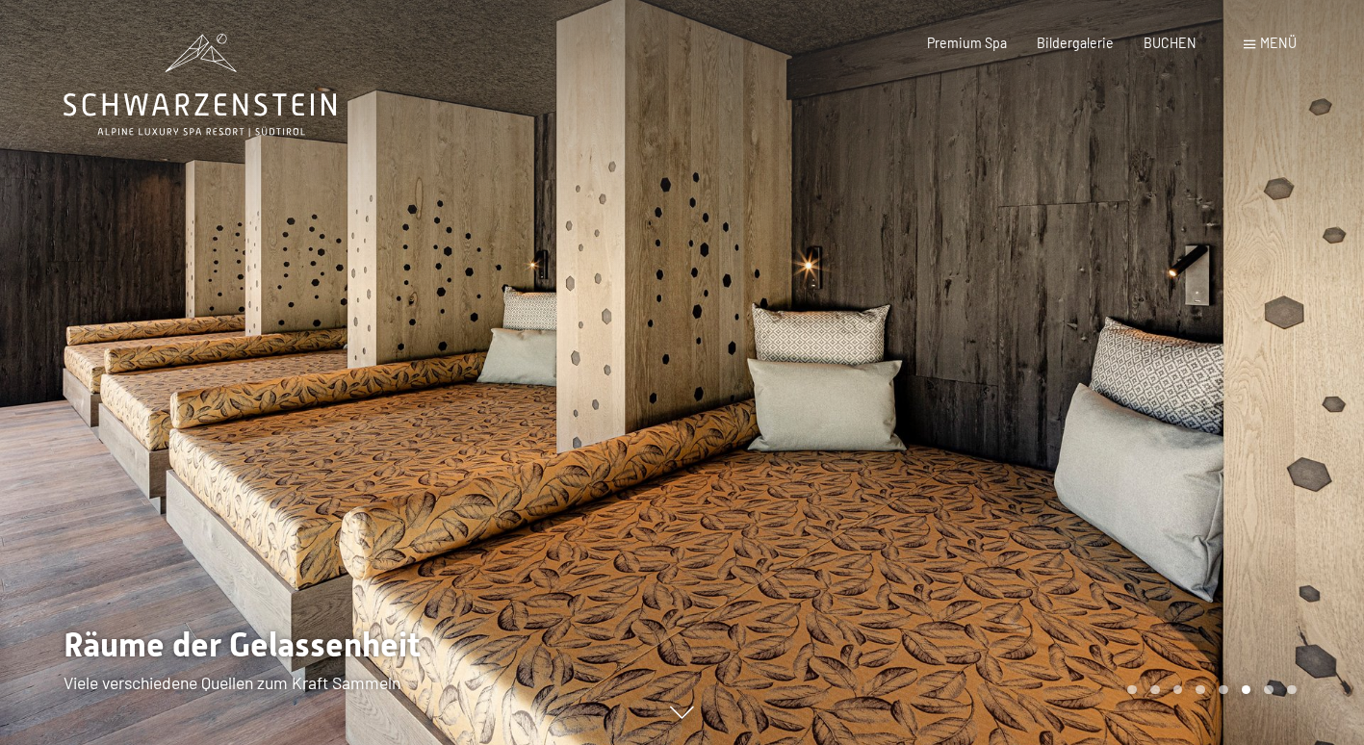
click at [1281, 310] on div at bounding box center [1024, 372] width 683 height 745
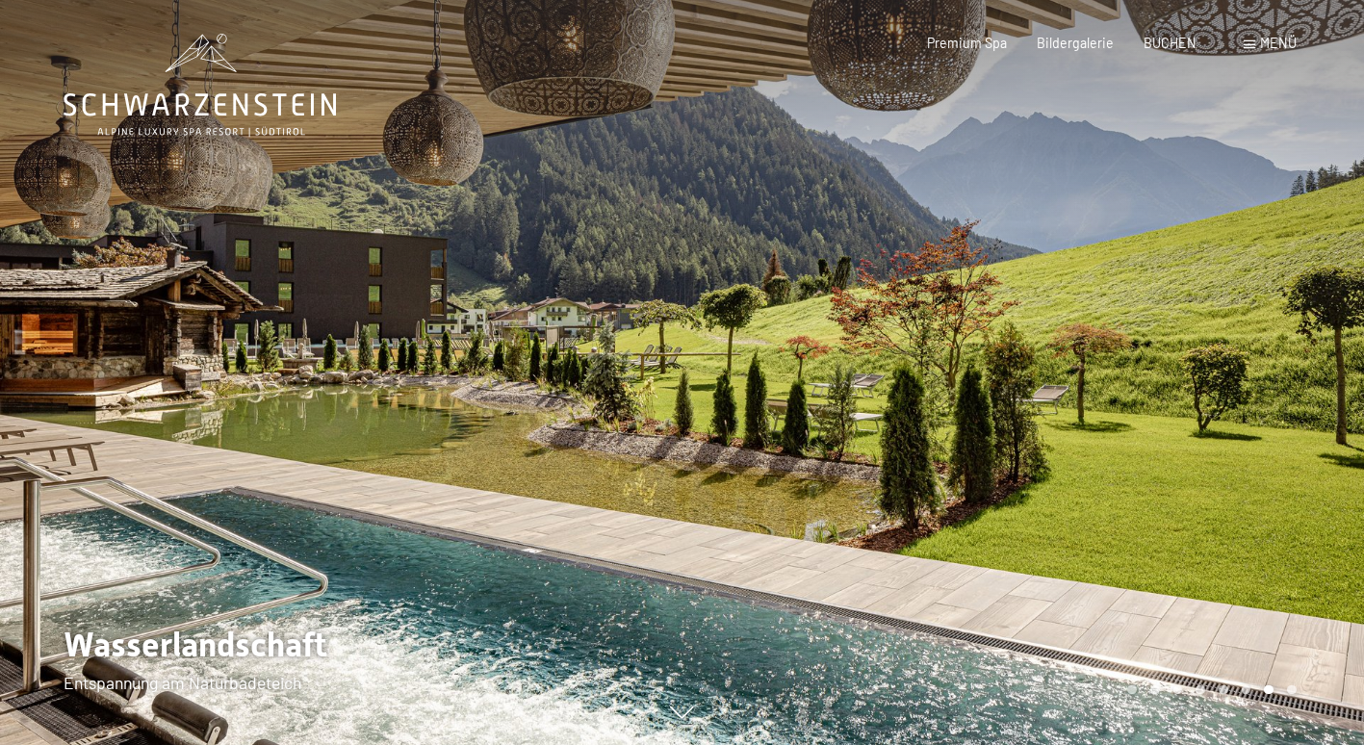
click at [1281, 310] on div at bounding box center [1024, 372] width 683 height 745
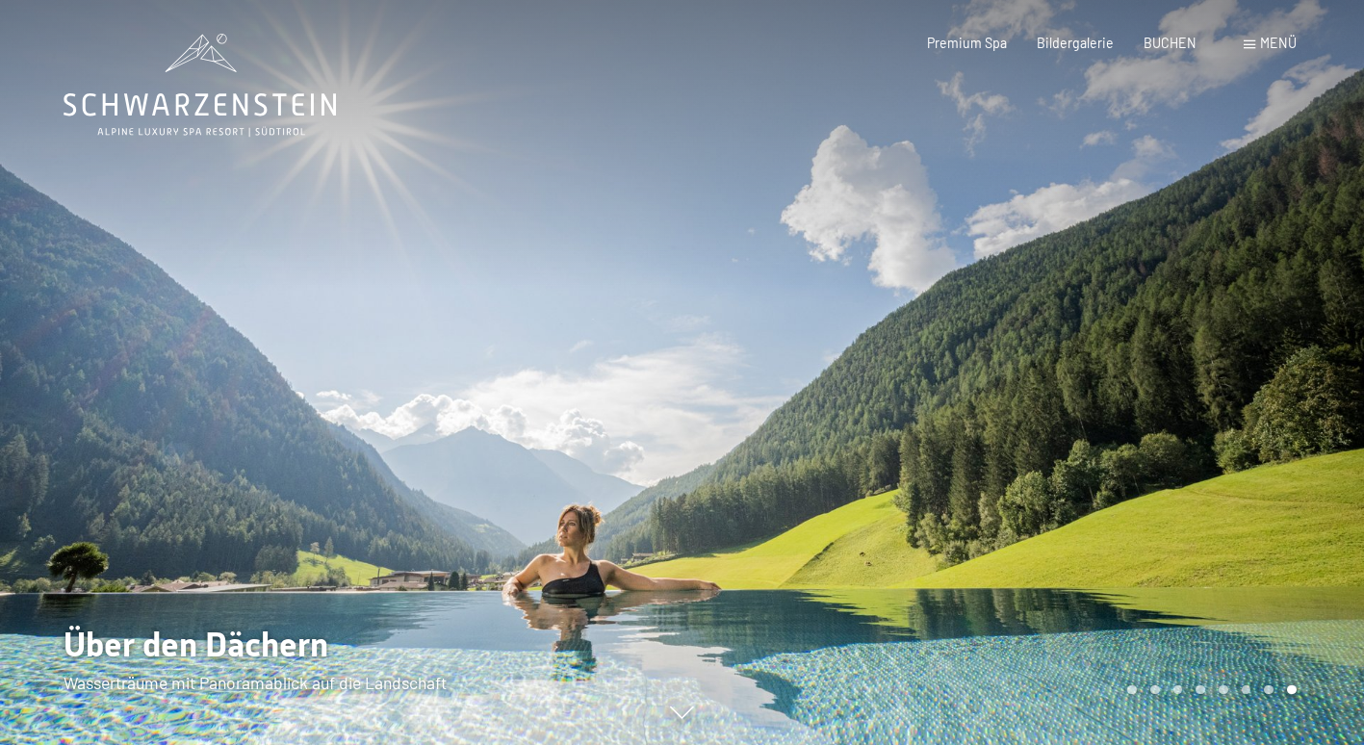
click at [1281, 310] on div at bounding box center [1024, 372] width 683 height 745
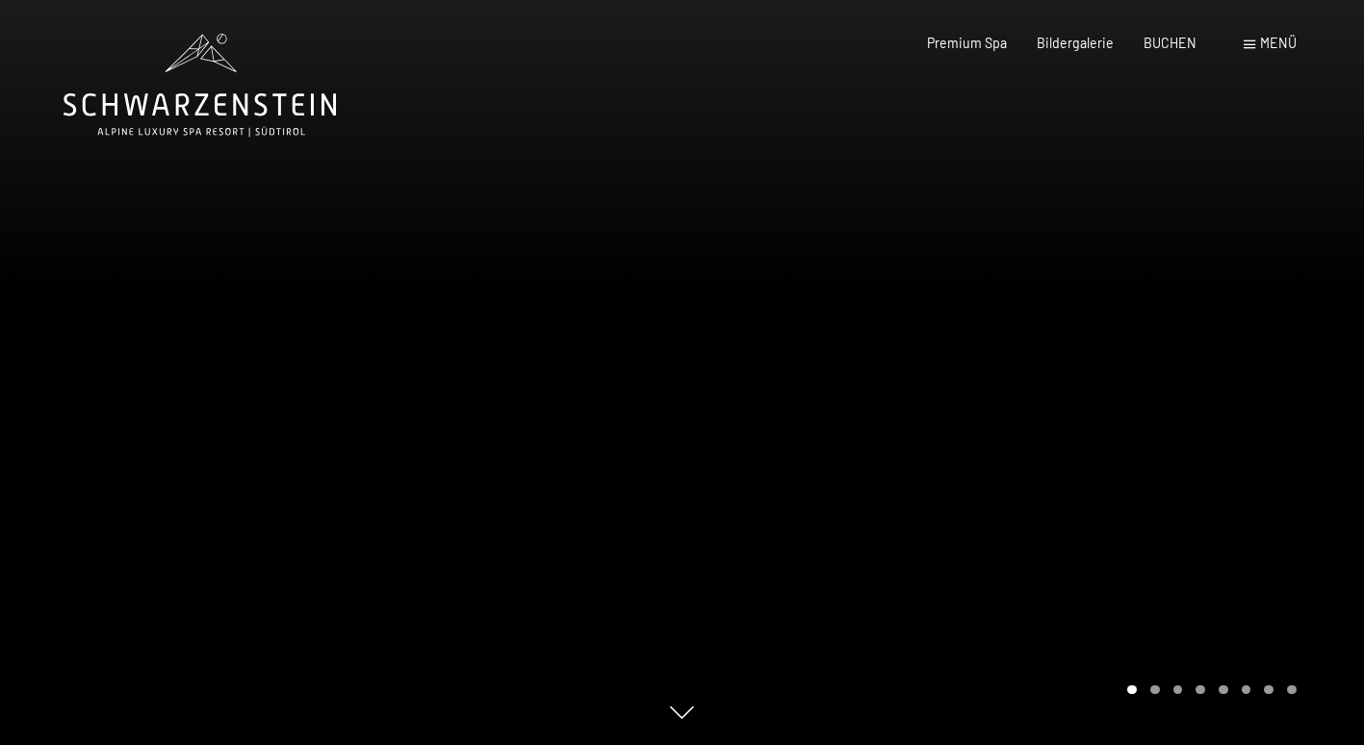
click at [1281, 310] on div at bounding box center [1024, 372] width 683 height 745
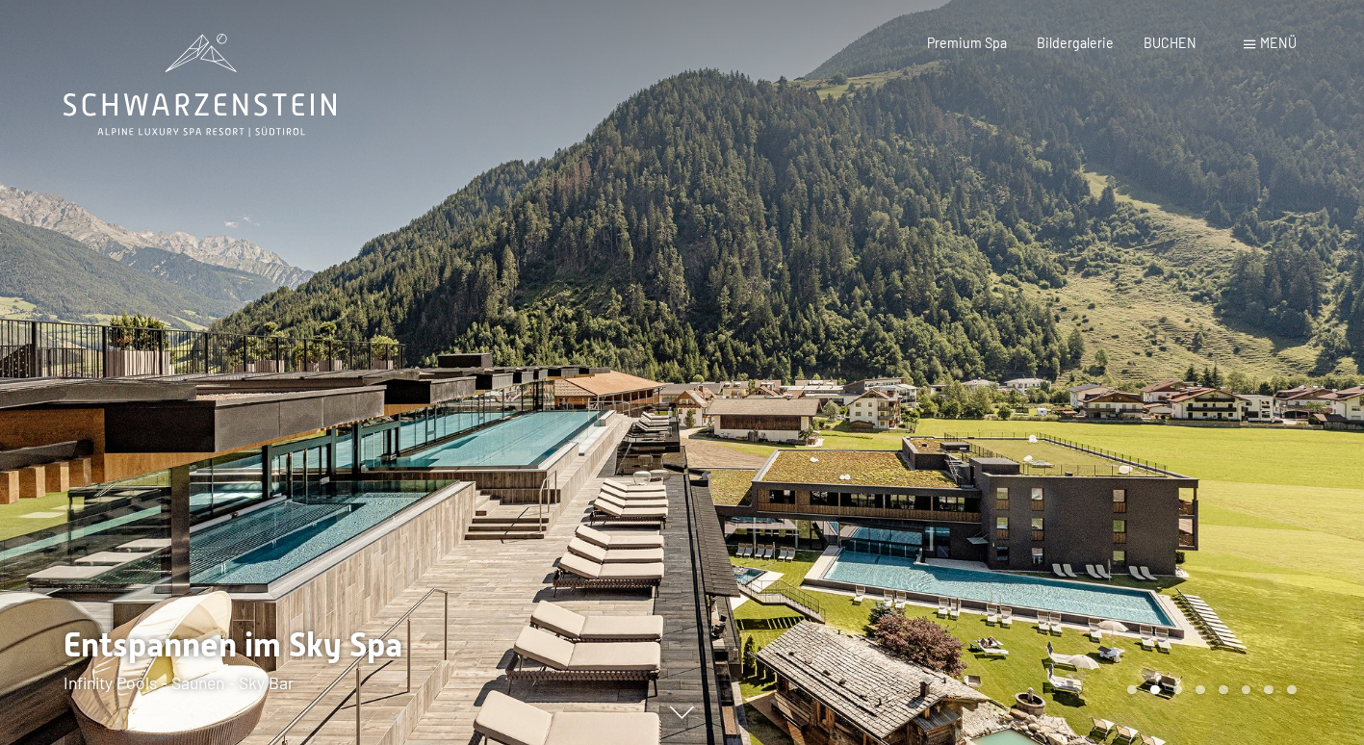
click at [1280, 309] on div at bounding box center [1024, 372] width 683 height 745
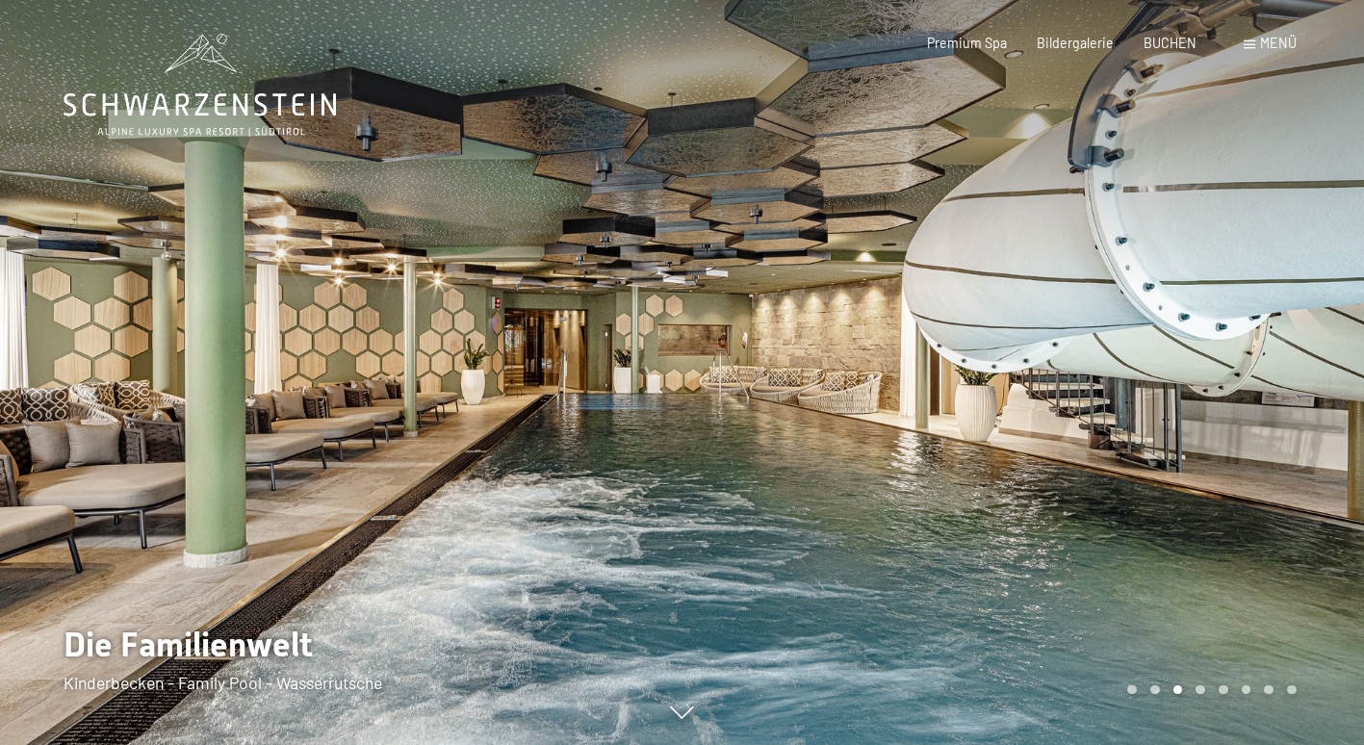
click at [1280, 309] on div at bounding box center [1024, 372] width 683 height 745
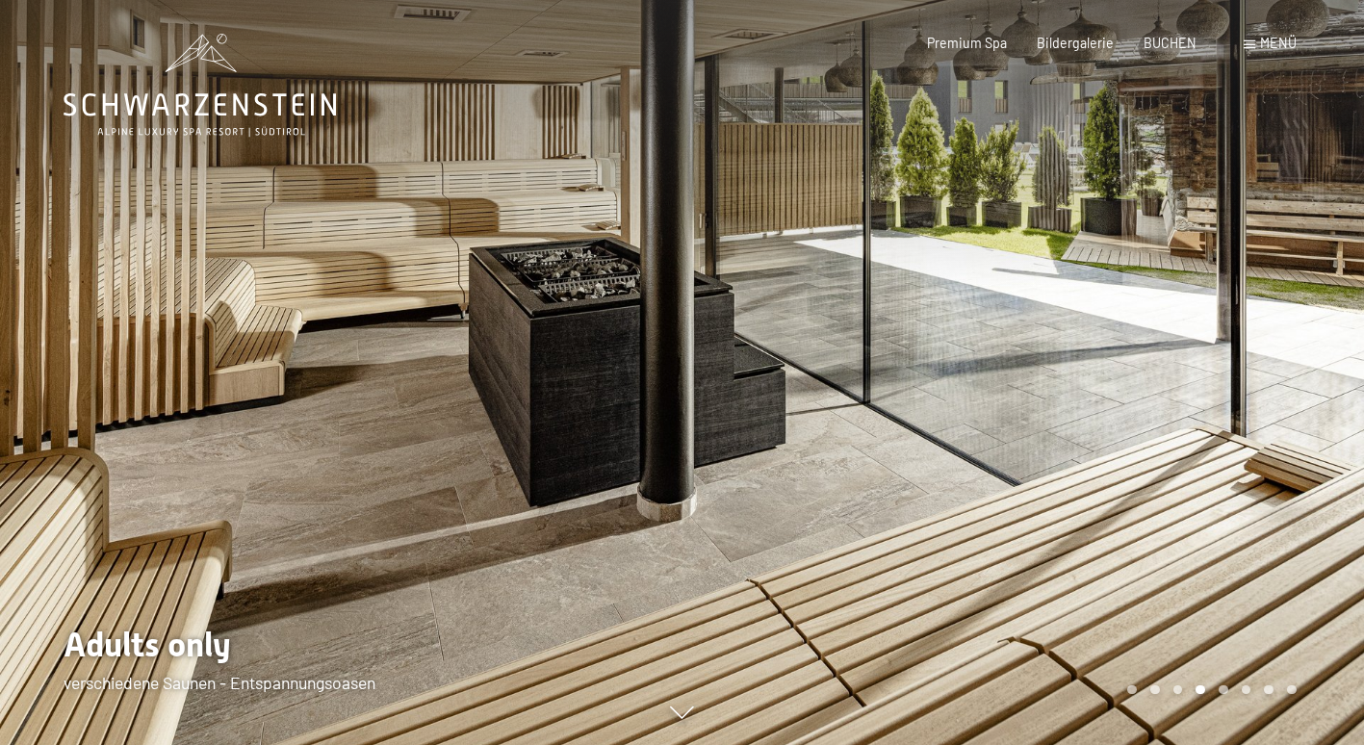
click at [1273, 297] on div at bounding box center [1024, 372] width 683 height 745
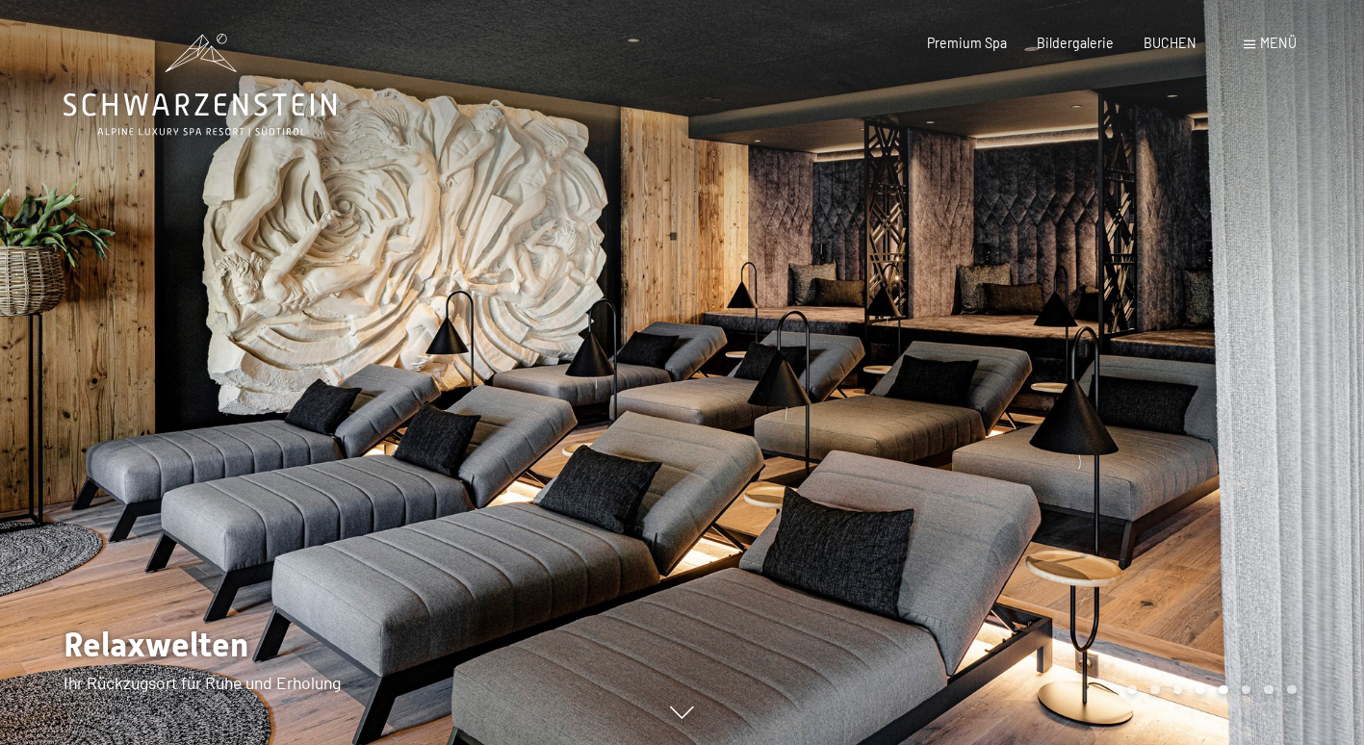
click at [1241, 318] on div at bounding box center [1024, 372] width 683 height 745
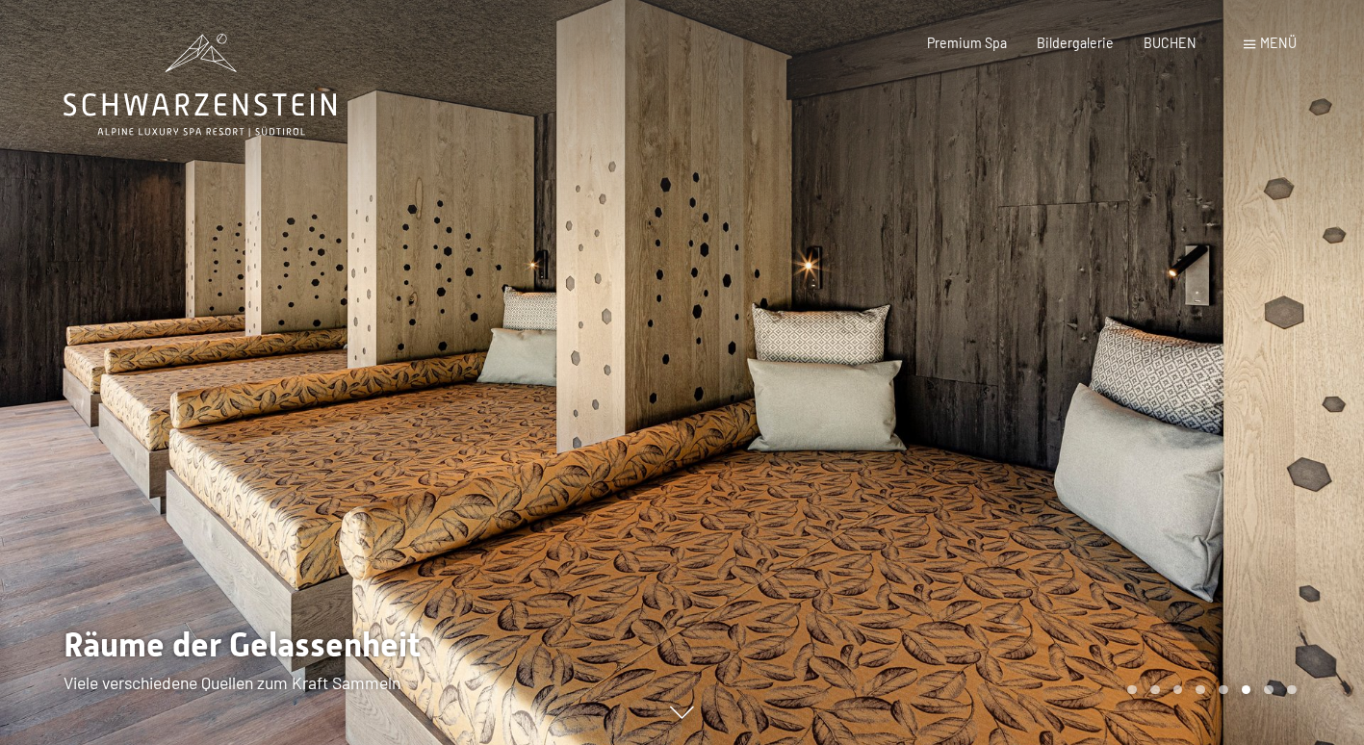
click at [1241, 317] on div at bounding box center [1024, 372] width 683 height 745
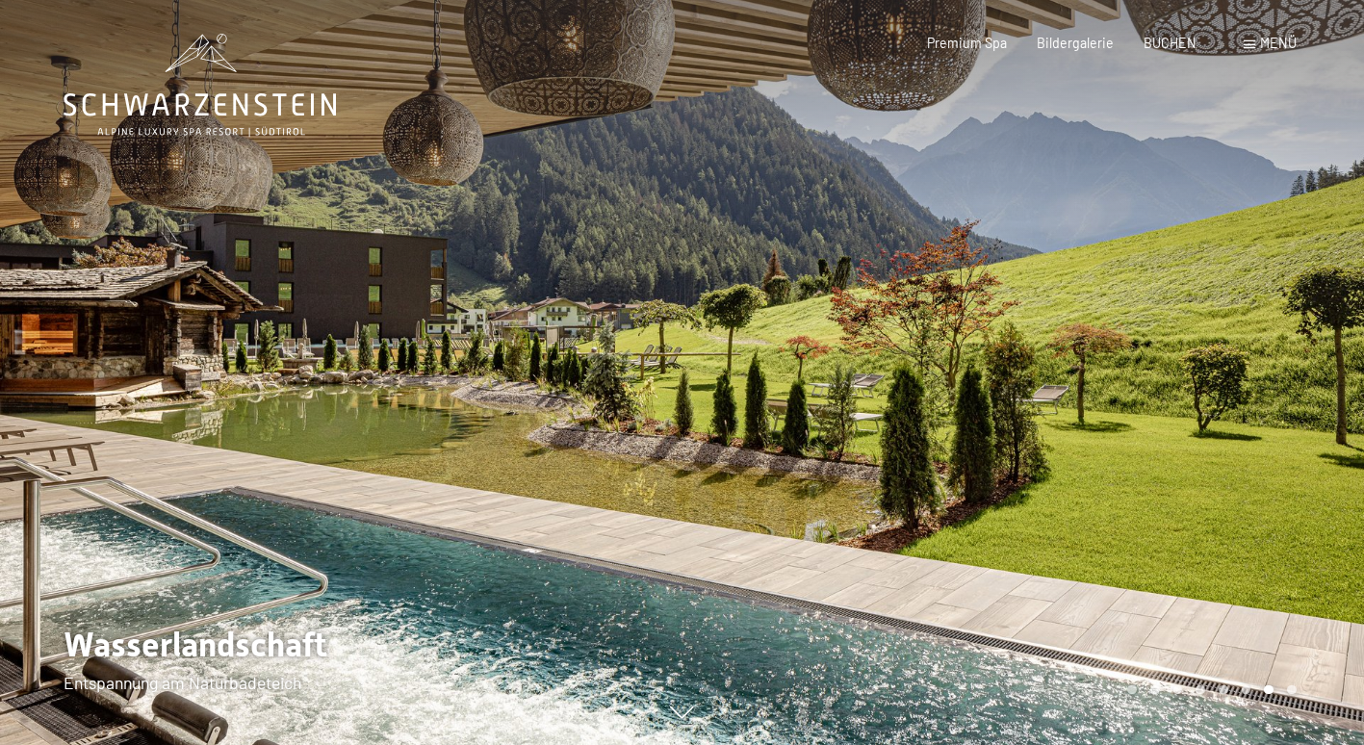
click at [1241, 314] on div at bounding box center [1024, 372] width 683 height 745
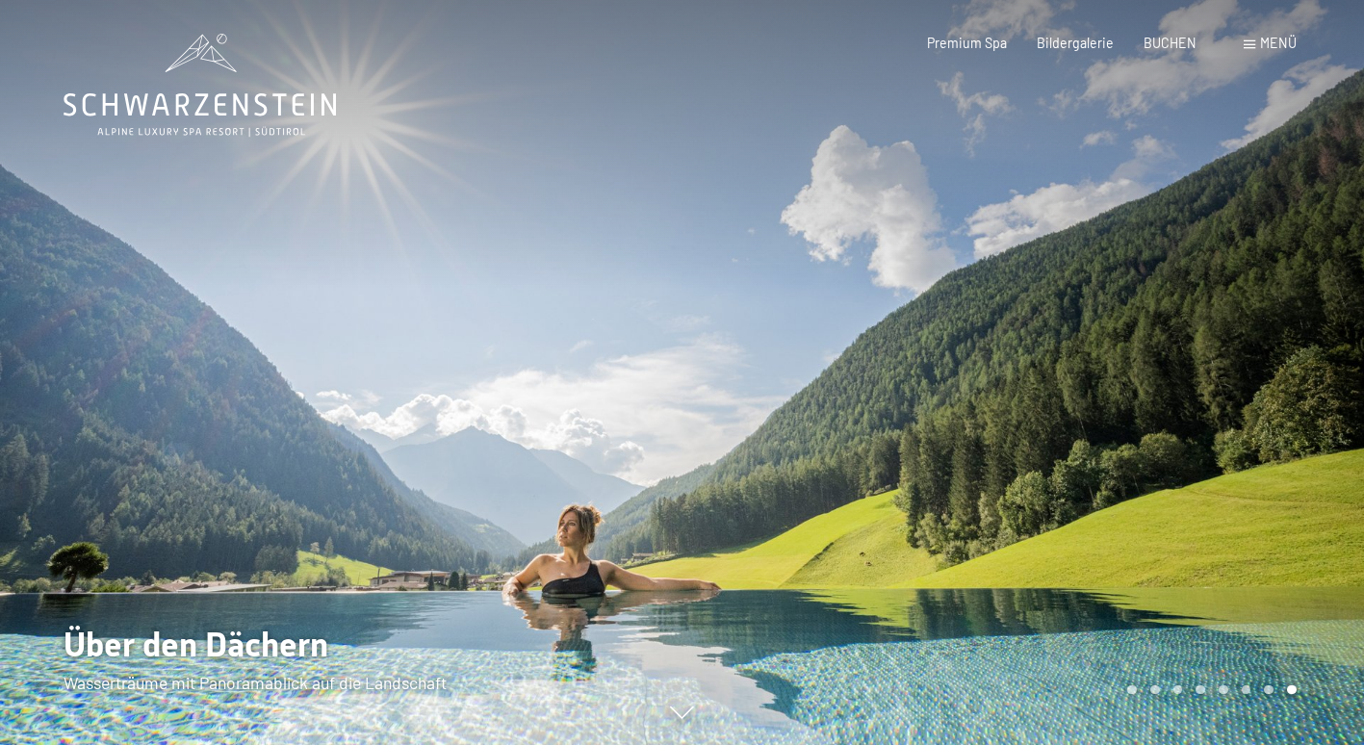
click at [1248, 44] on span at bounding box center [1250, 44] width 12 height 9
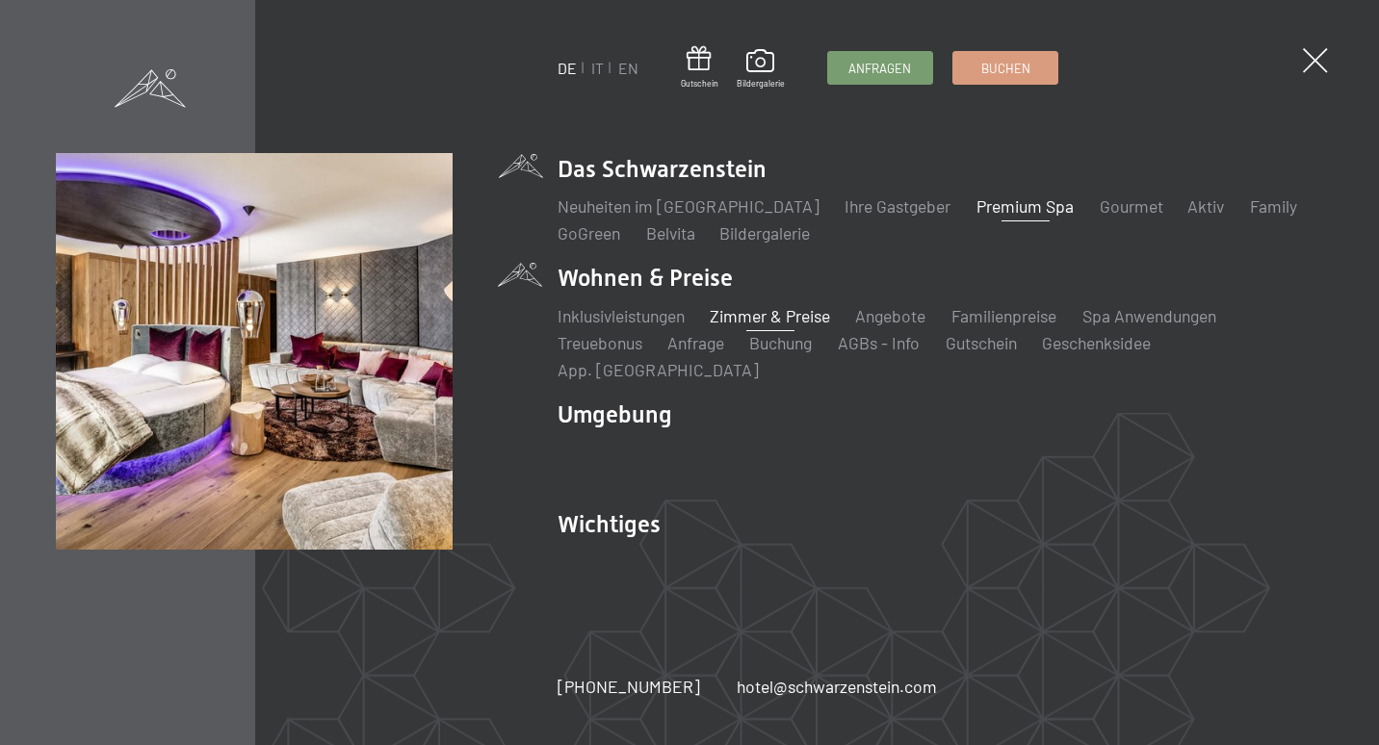
click at [788, 325] on link "Zimmer & Preise" at bounding box center [769, 315] width 120 height 21
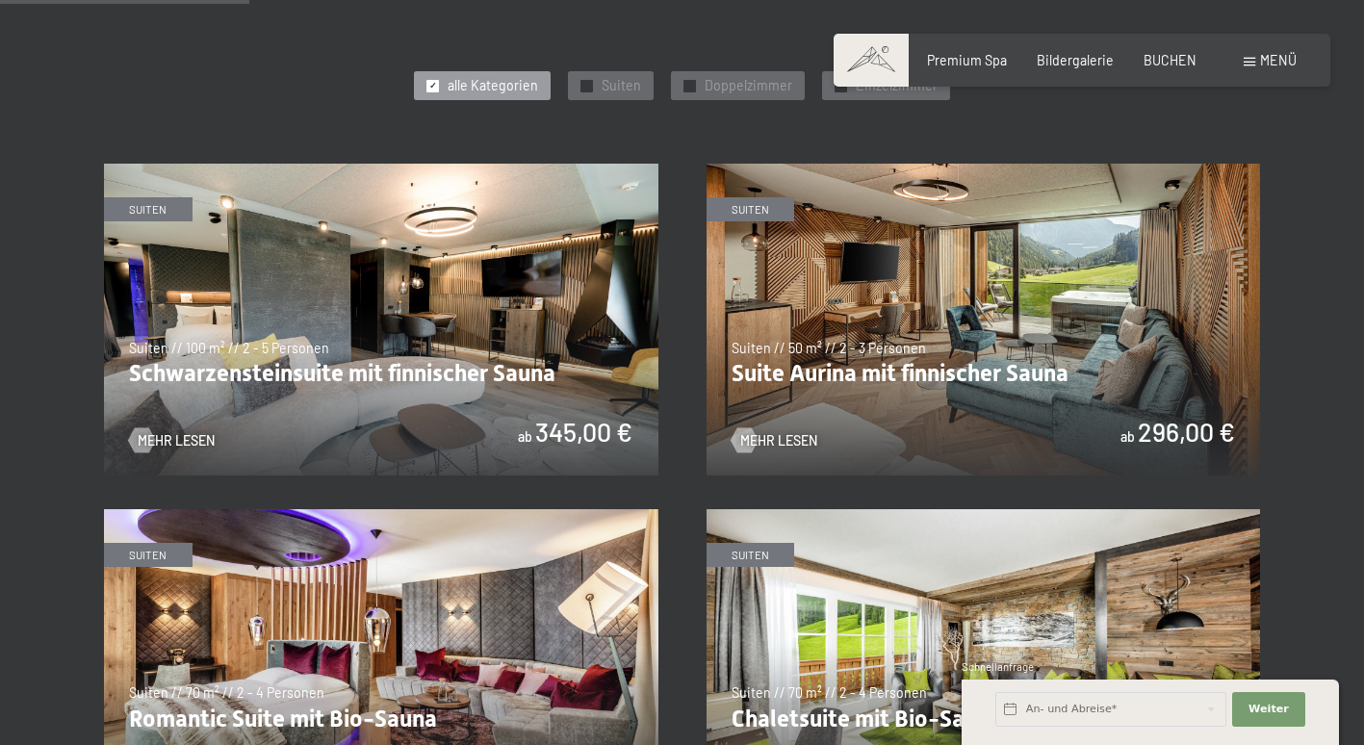
scroll to position [1155, 0]
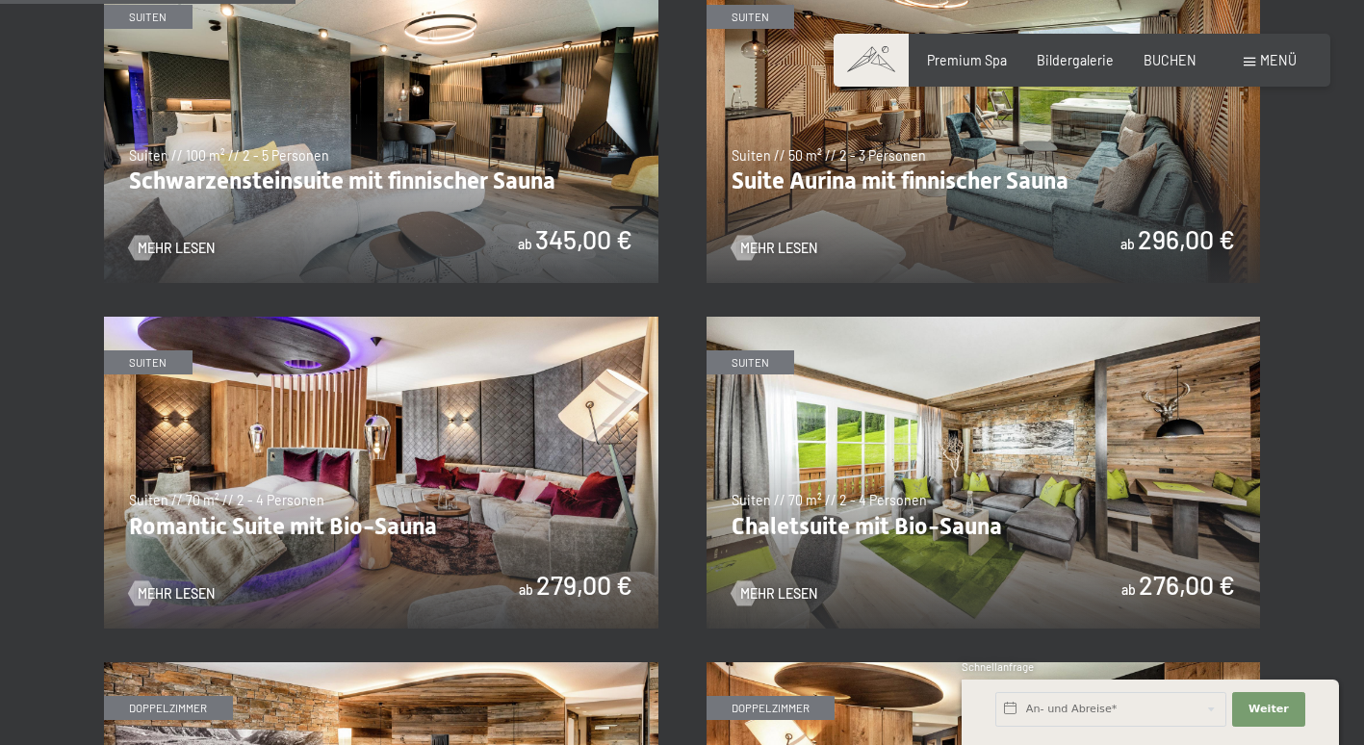
click at [1147, 244] on img at bounding box center [984, 127] width 554 height 312
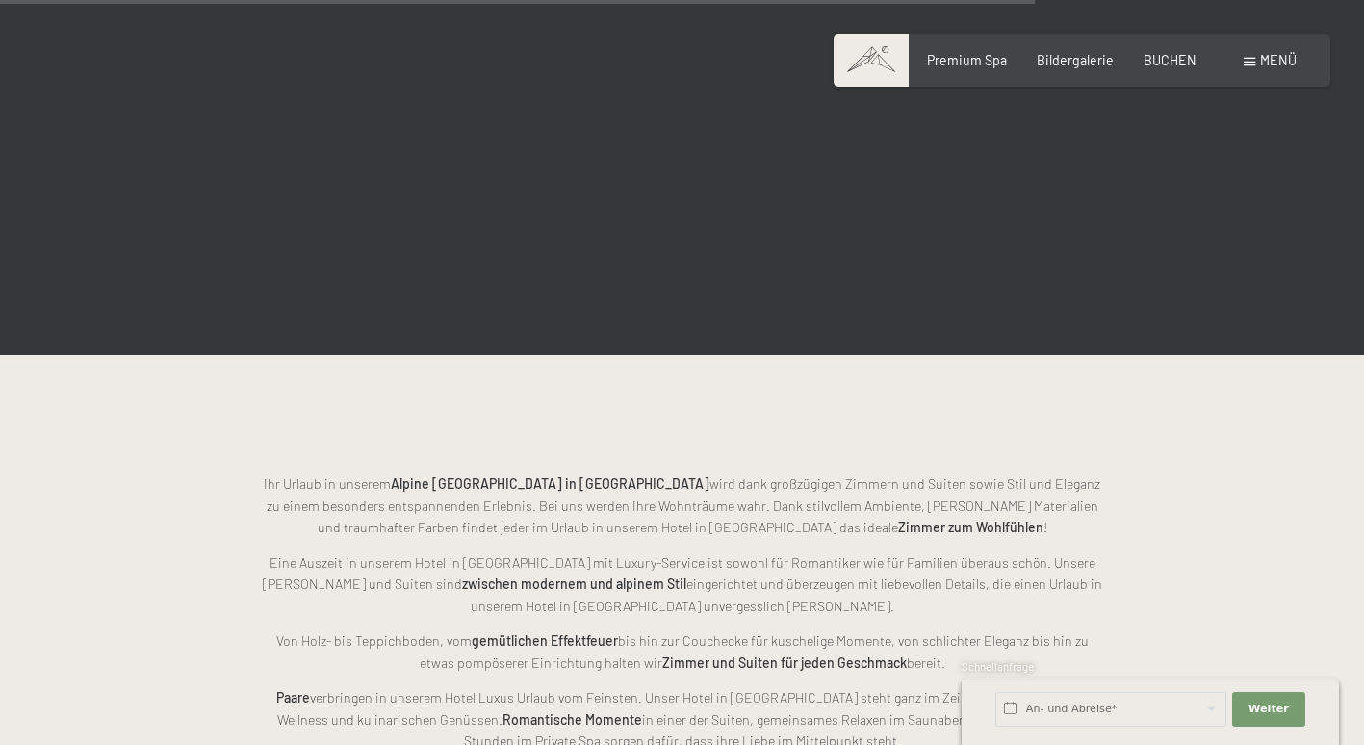
scroll to position [4043, 0]
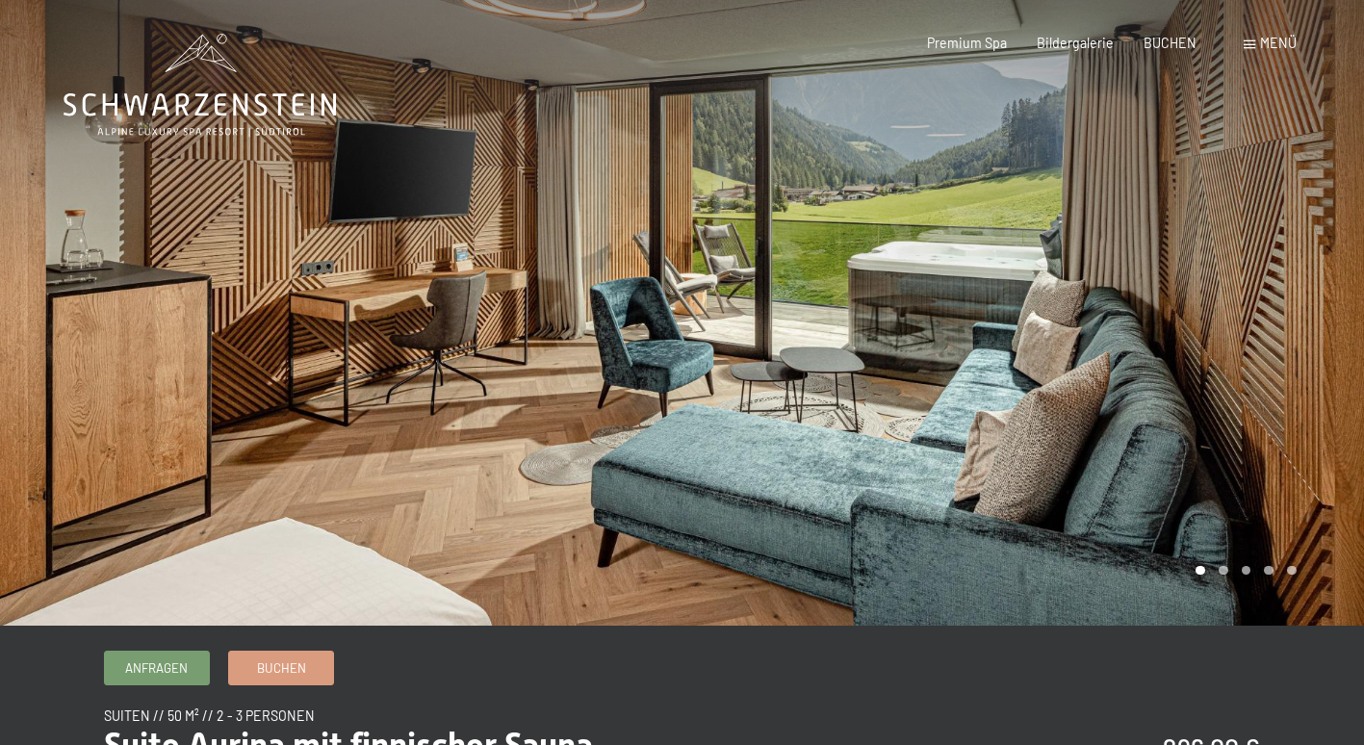
click at [1171, 270] on div at bounding box center [1024, 313] width 683 height 626
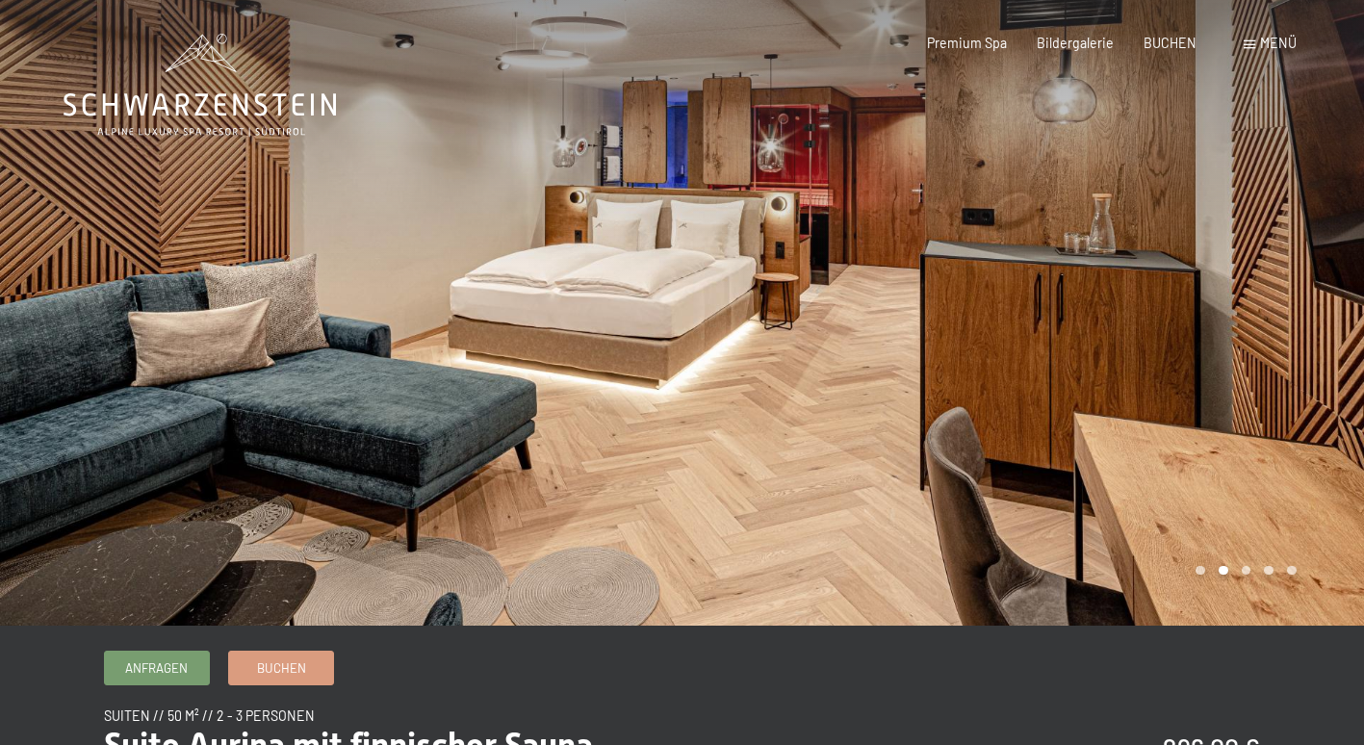
click at [1170, 268] on div at bounding box center [1024, 313] width 683 height 626
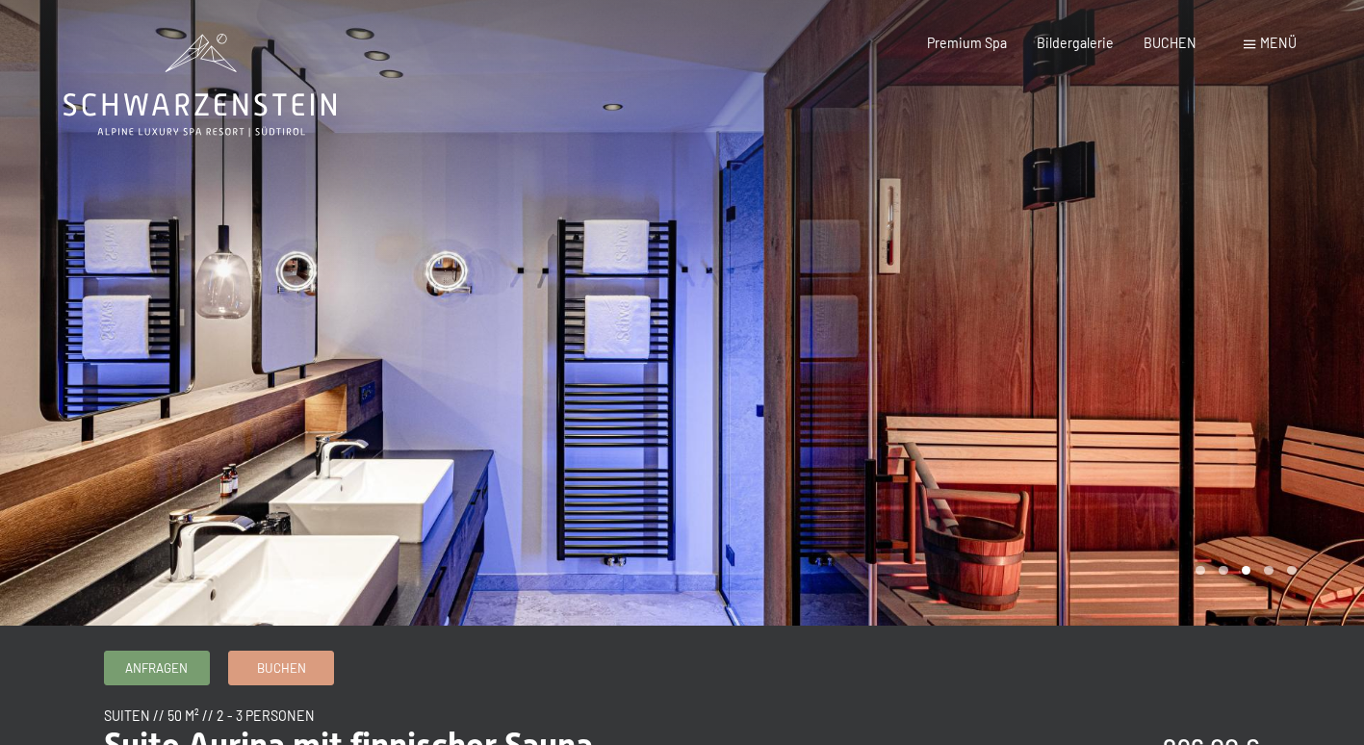
click at [1170, 267] on div at bounding box center [1024, 313] width 683 height 626
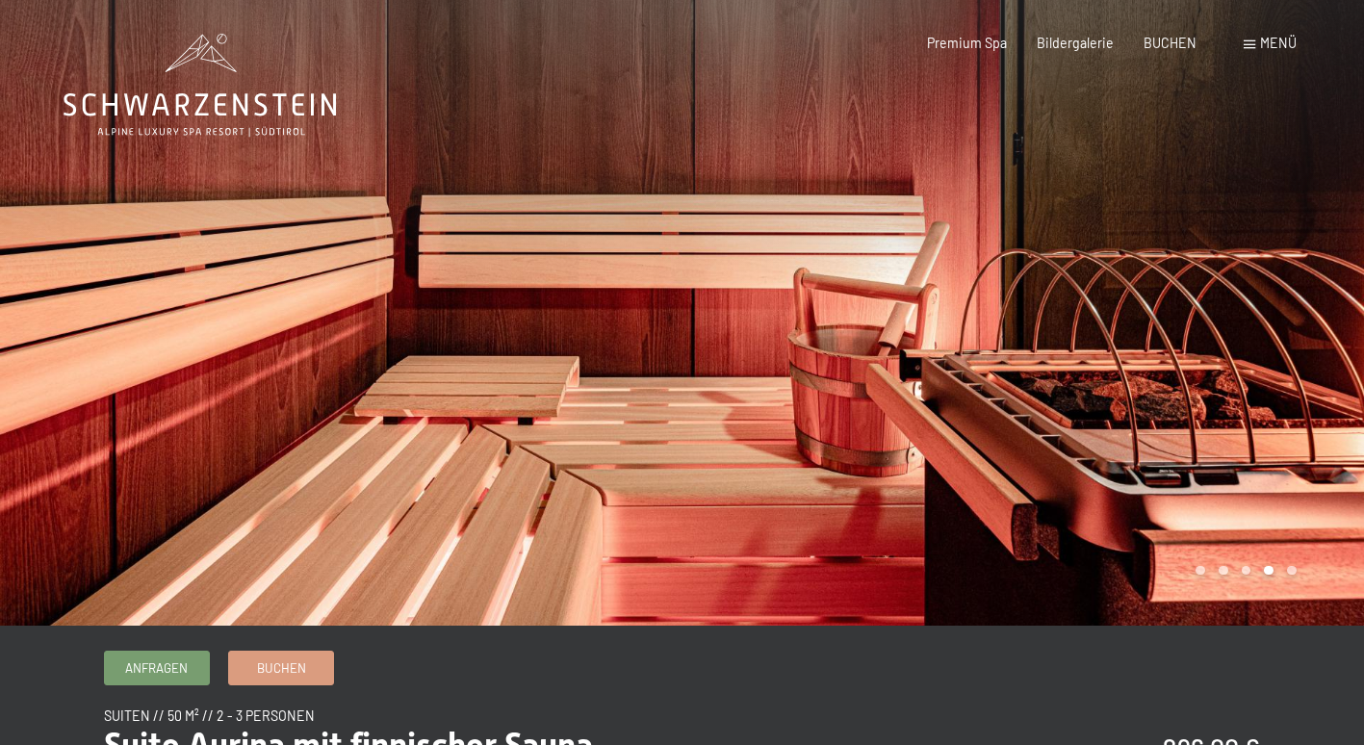
click at [1170, 267] on div at bounding box center [1024, 313] width 683 height 626
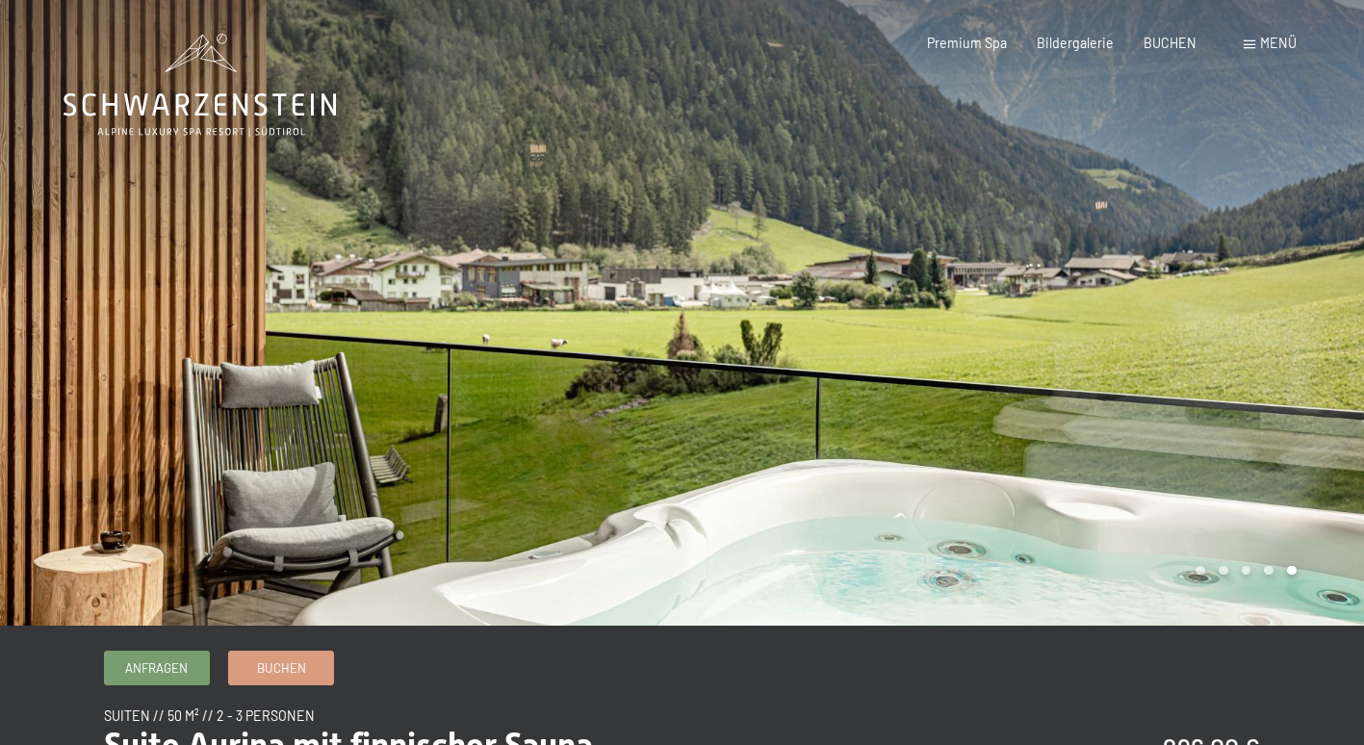
click at [1170, 267] on div at bounding box center [1024, 313] width 683 height 626
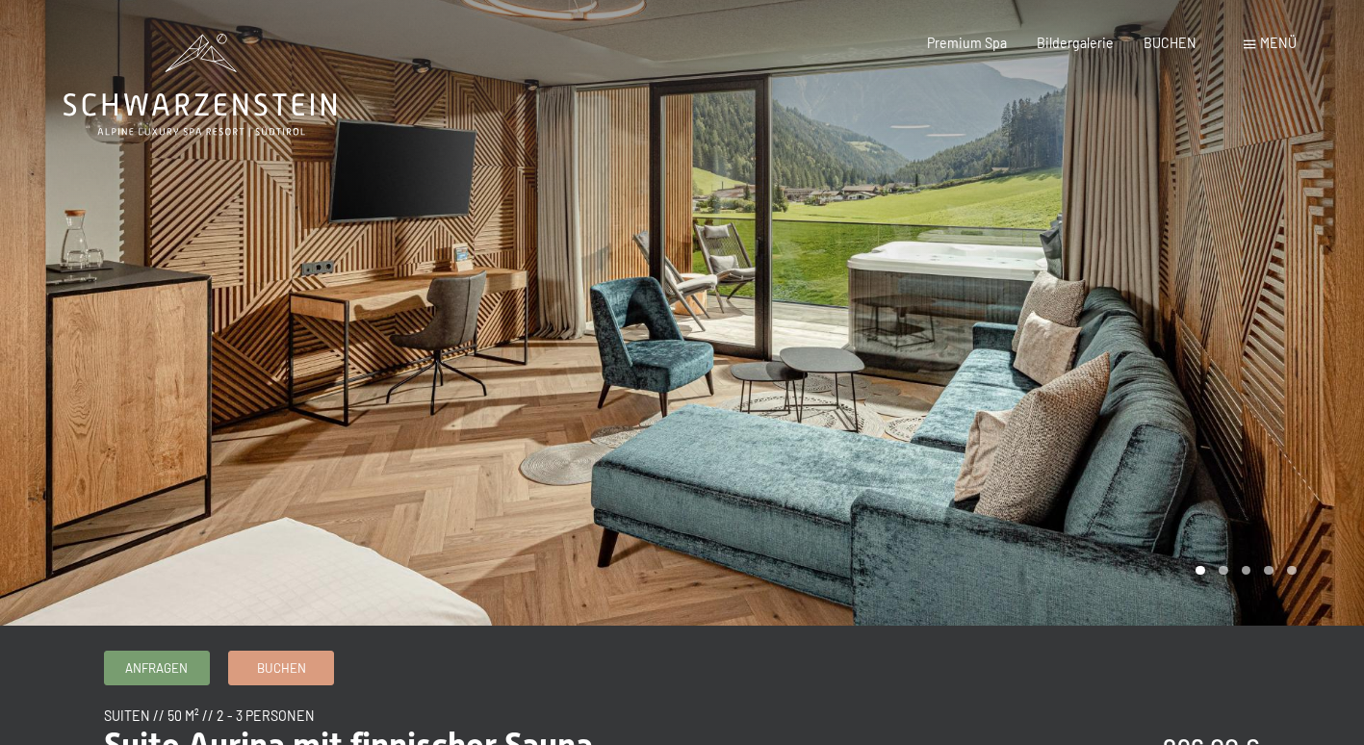
click at [1169, 268] on div at bounding box center [1024, 313] width 683 height 626
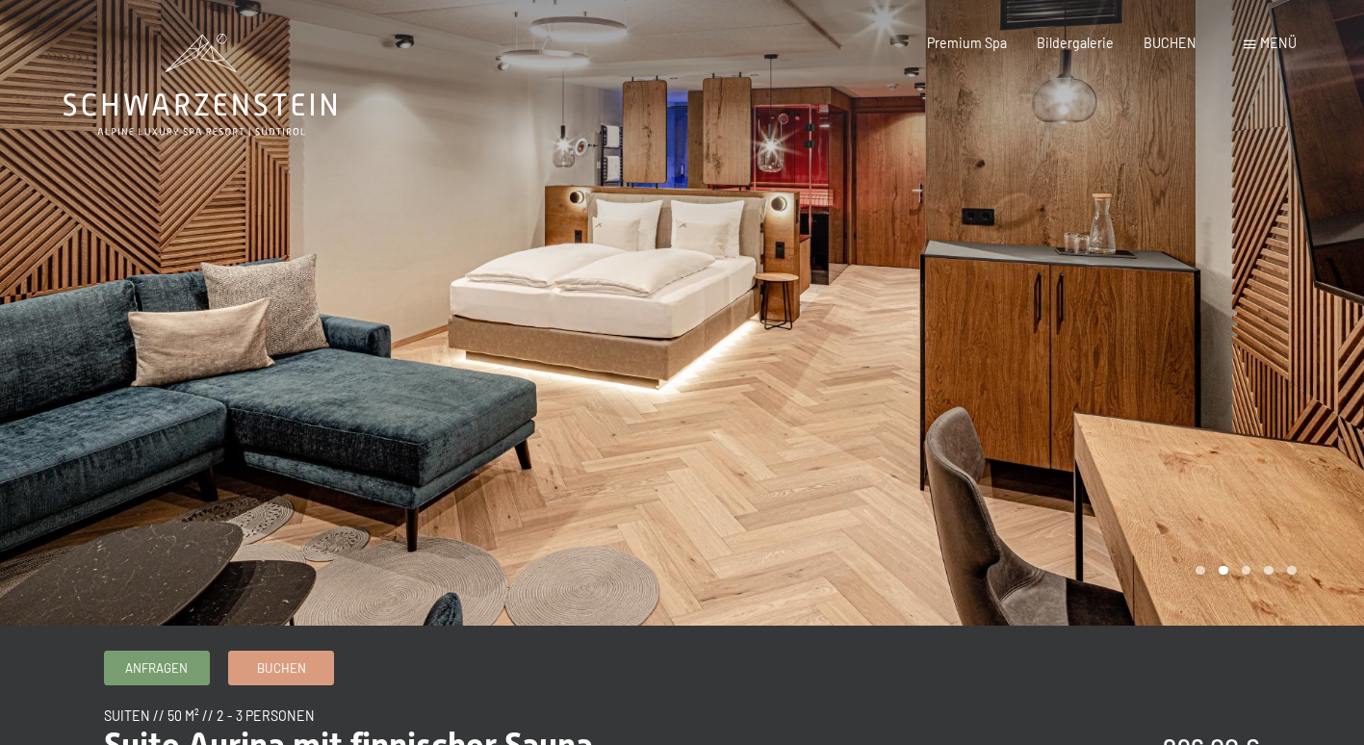
click at [1169, 268] on div at bounding box center [1024, 313] width 683 height 626
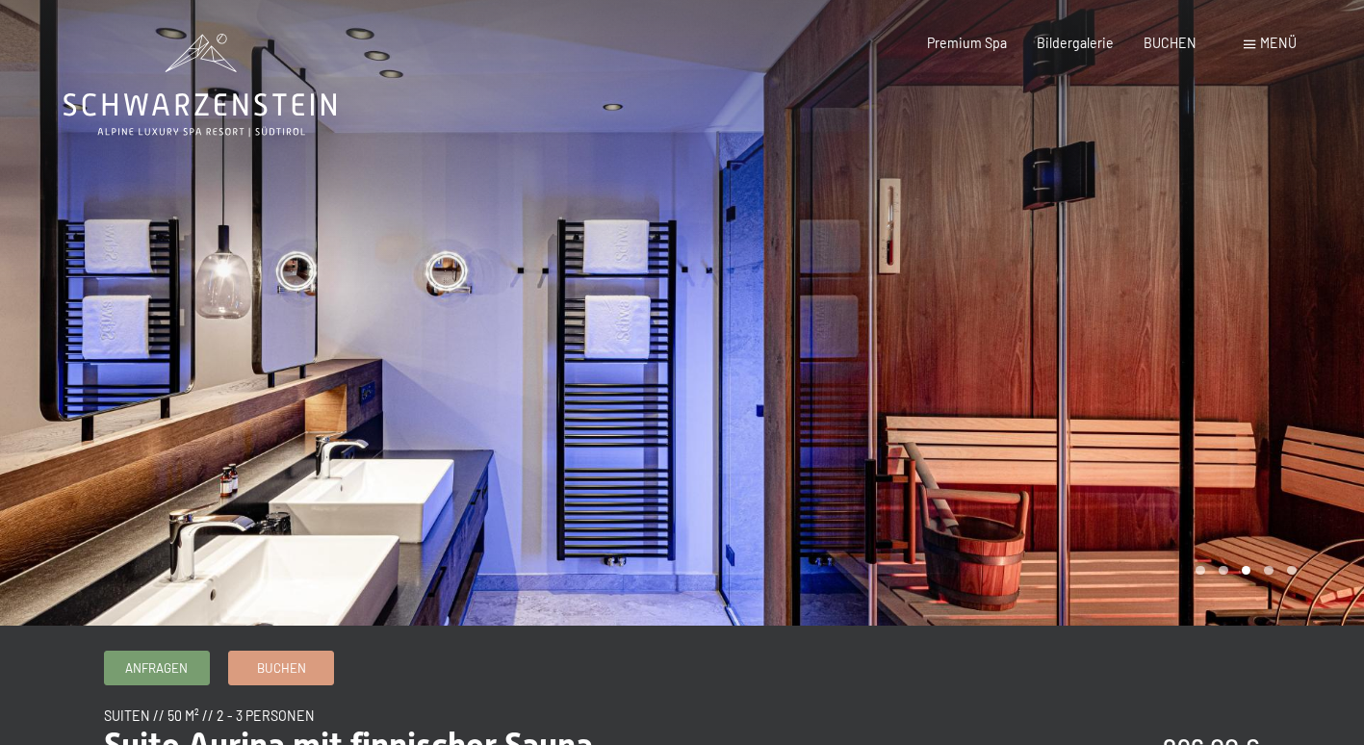
click at [1164, 262] on div at bounding box center [1024, 313] width 683 height 626
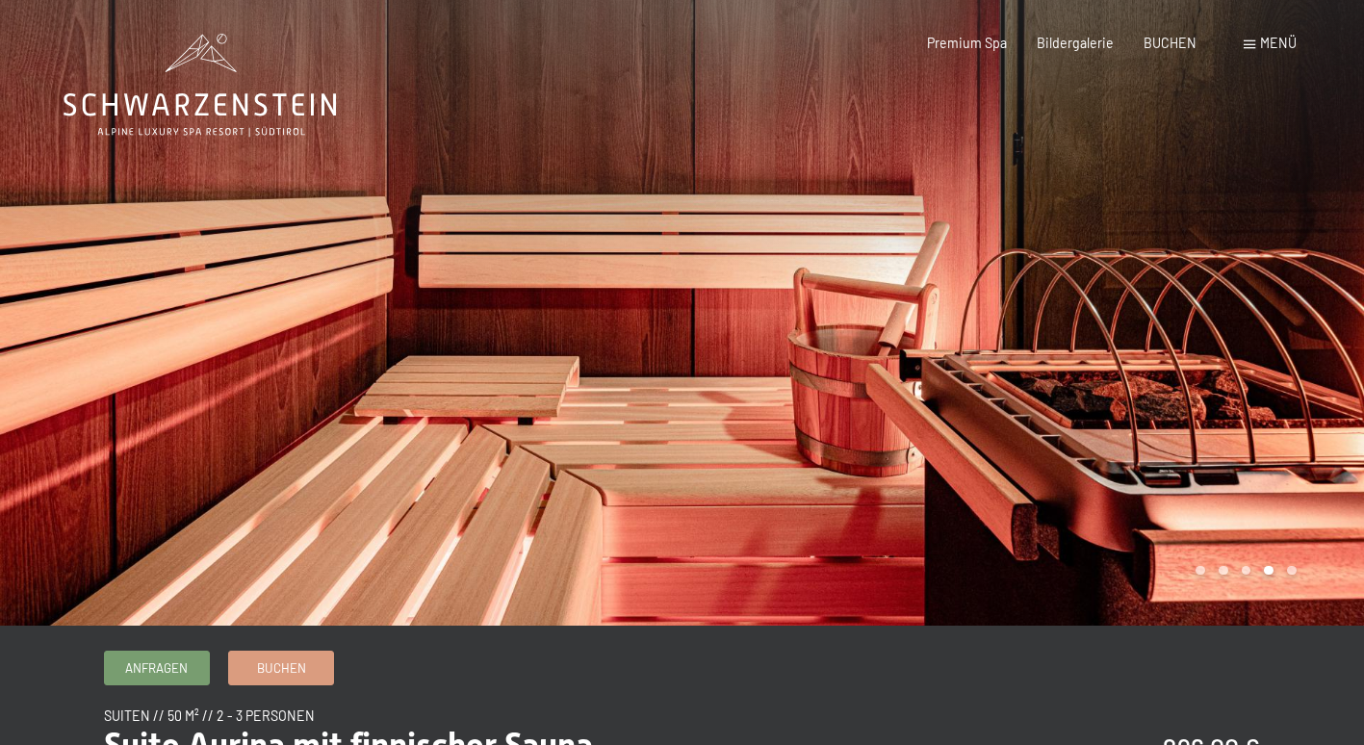
click at [1163, 265] on div at bounding box center [1024, 313] width 683 height 626
